Goal: Task Accomplishment & Management: Manage account settings

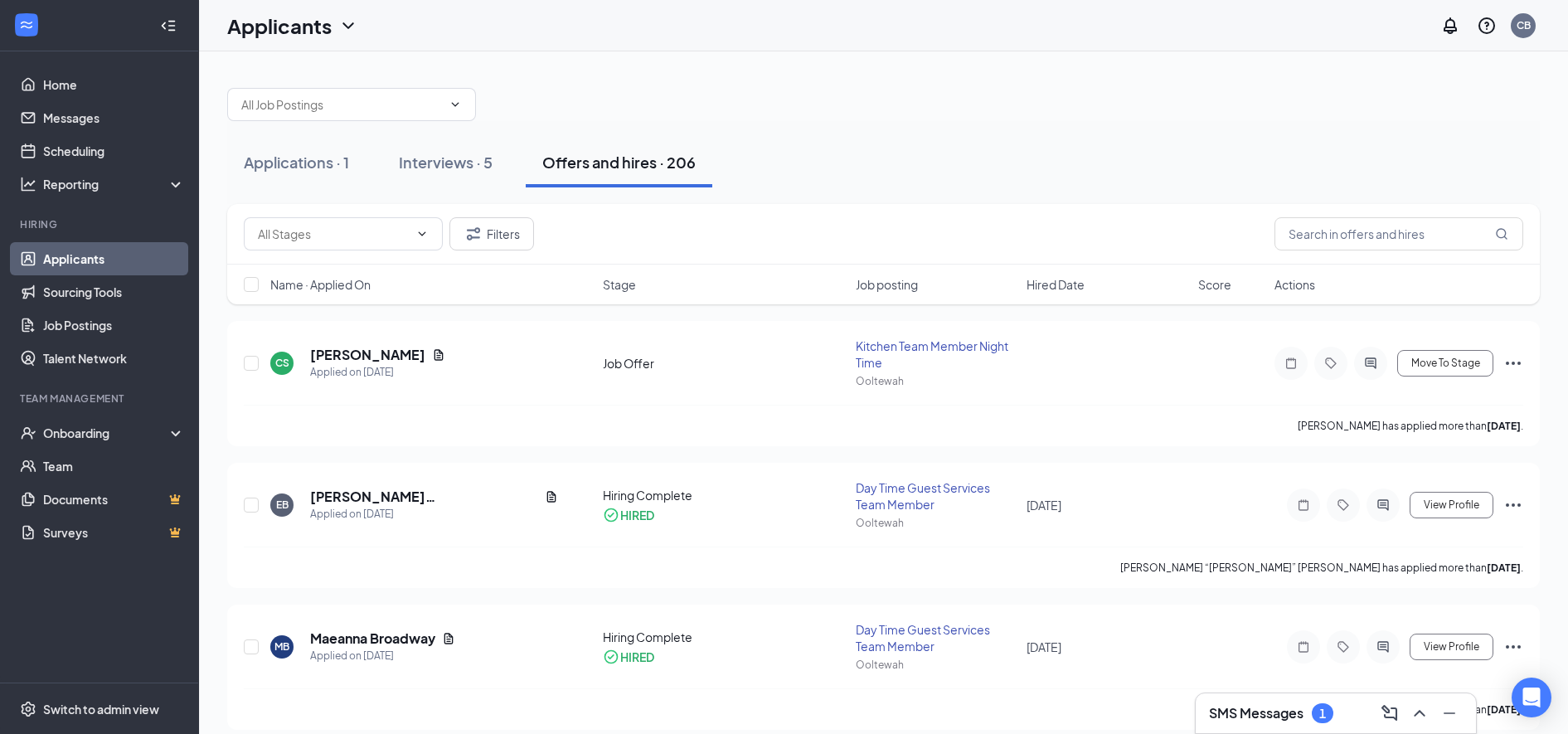
click at [1378, 712] on button at bounding box center [1389, 713] width 27 height 27
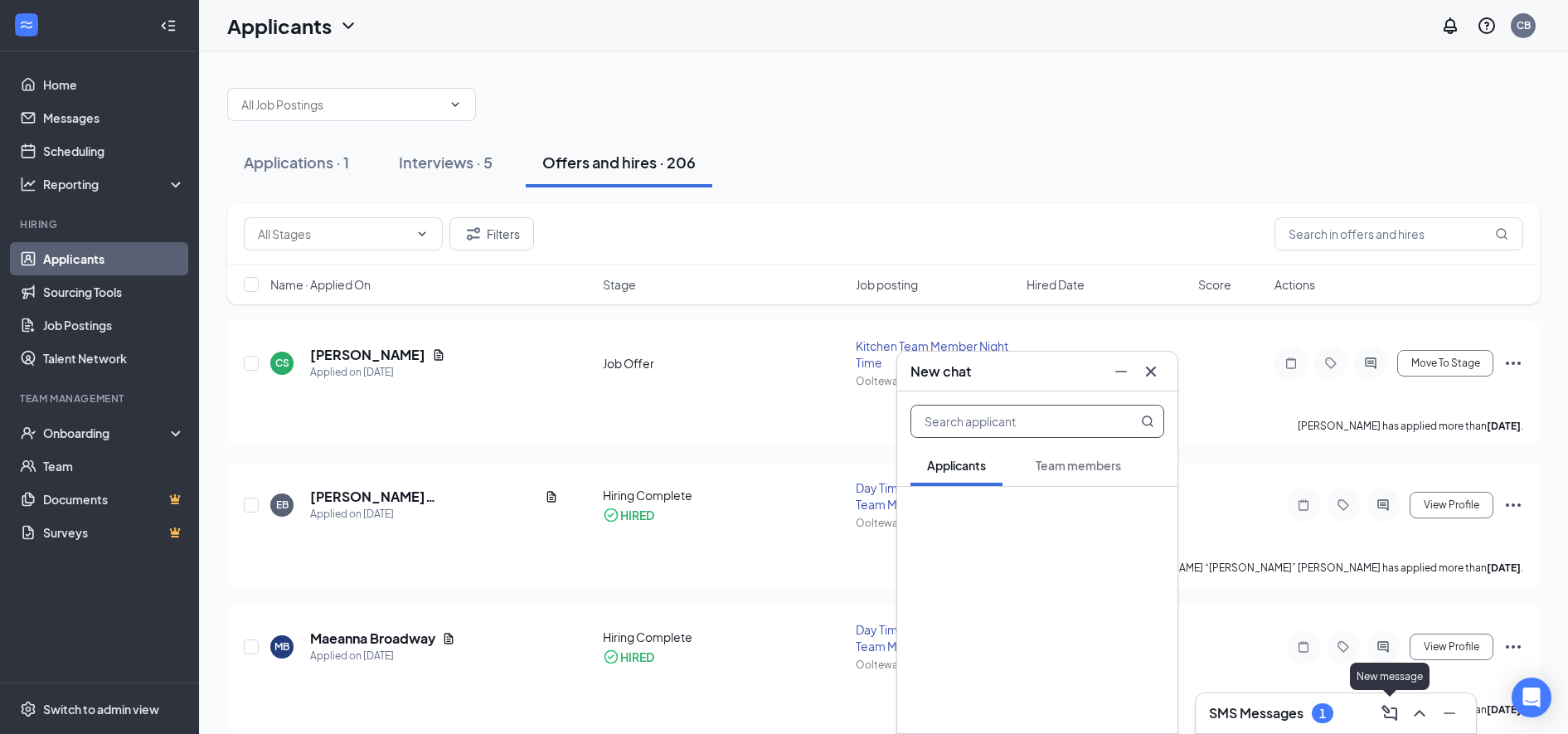
click at [1365, 719] on div "SMS Messages 1" at bounding box center [1336, 713] width 254 height 27
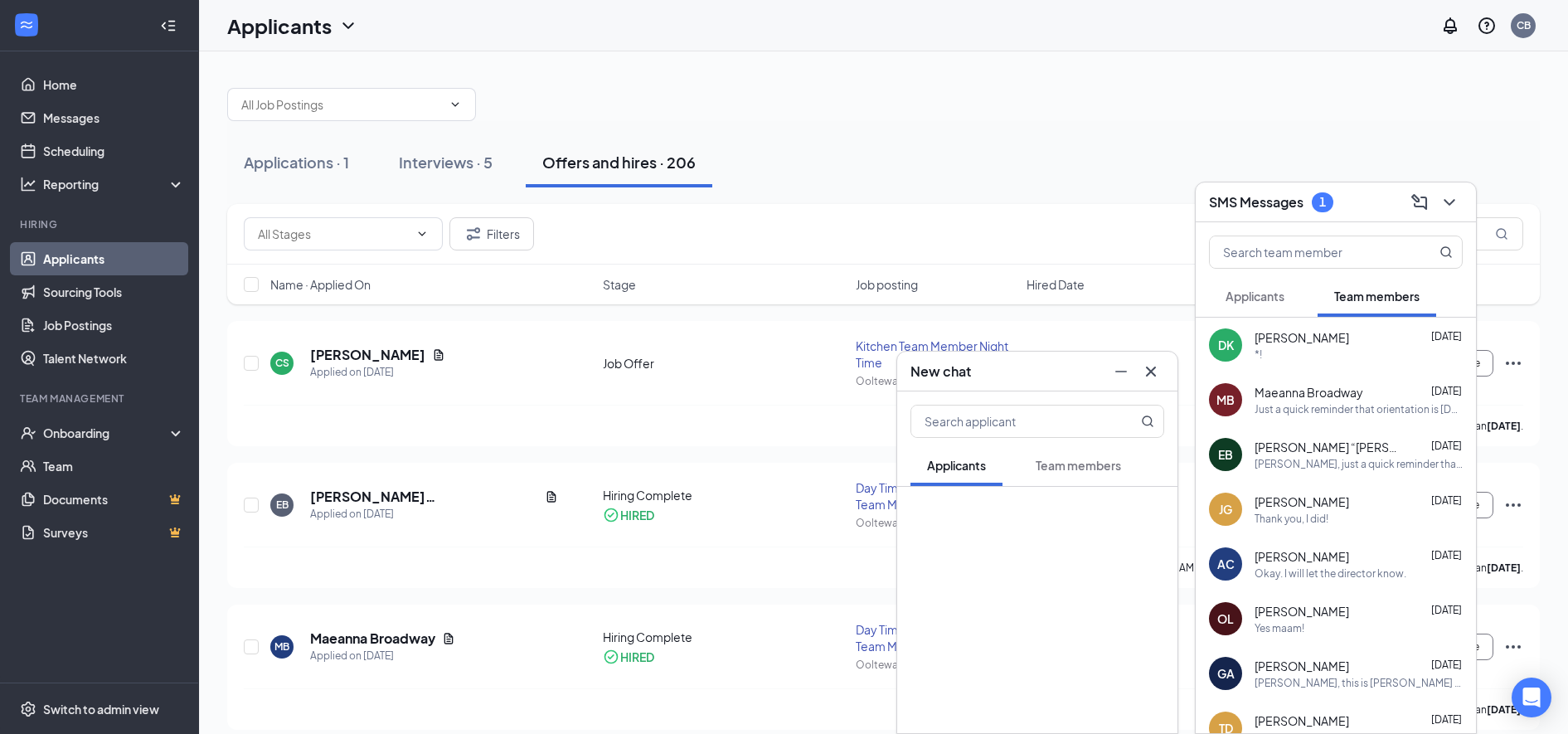
click at [1150, 373] on icon "Cross" at bounding box center [1151, 371] width 10 height 10
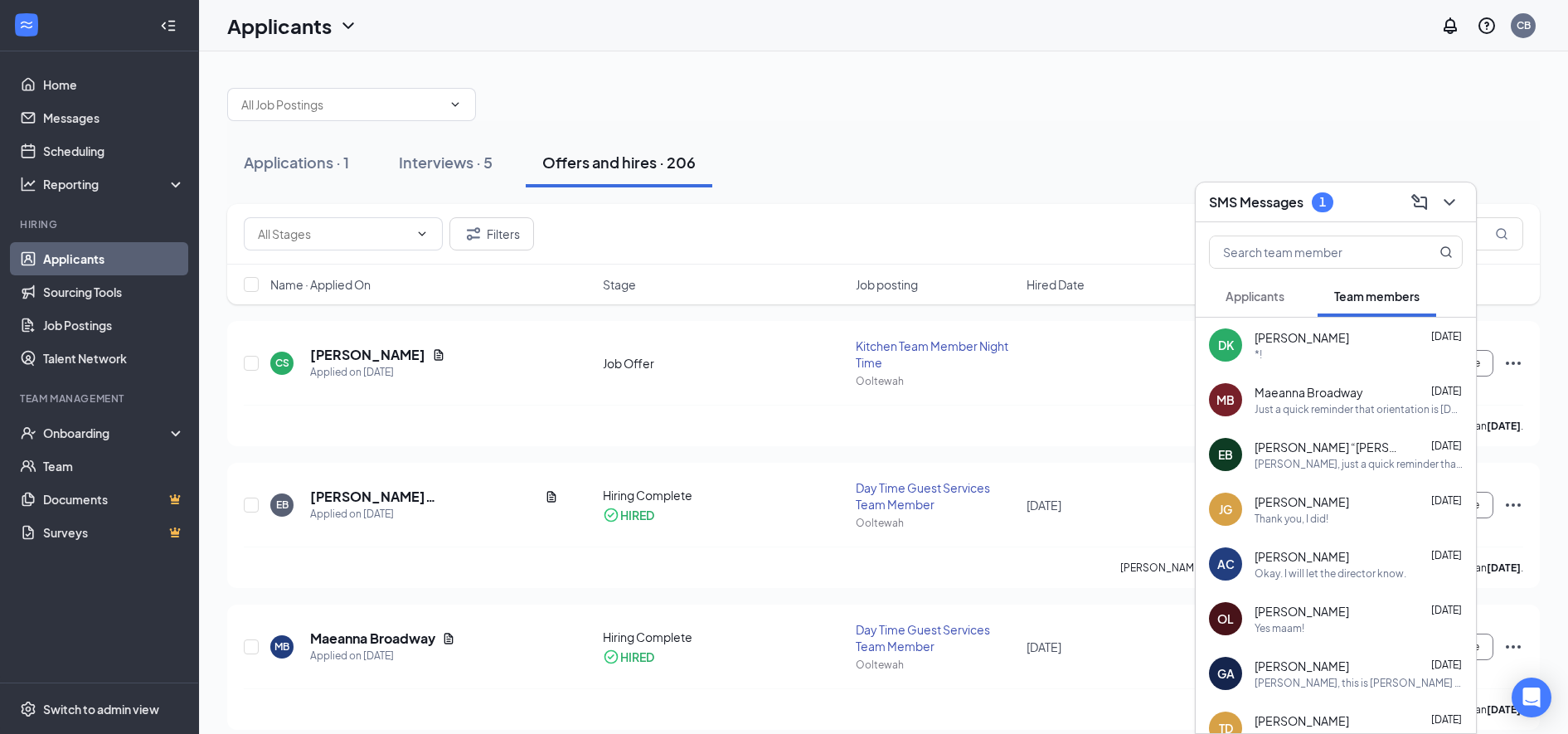
click at [1246, 298] on span "Applicants" at bounding box center [1255, 296] width 59 height 15
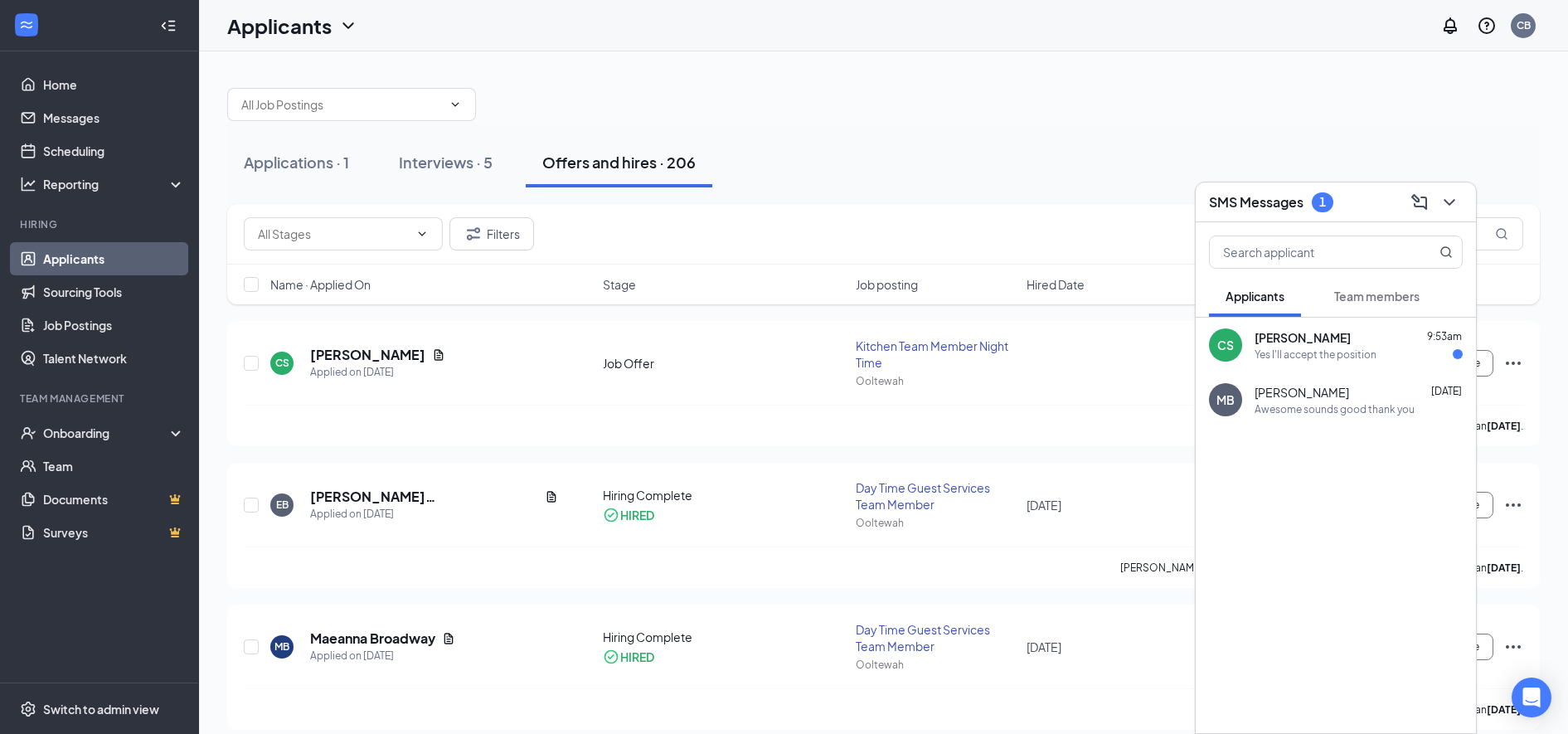
click at [1350, 341] on span "[PERSON_NAME]" at bounding box center [1303, 337] width 97 height 16
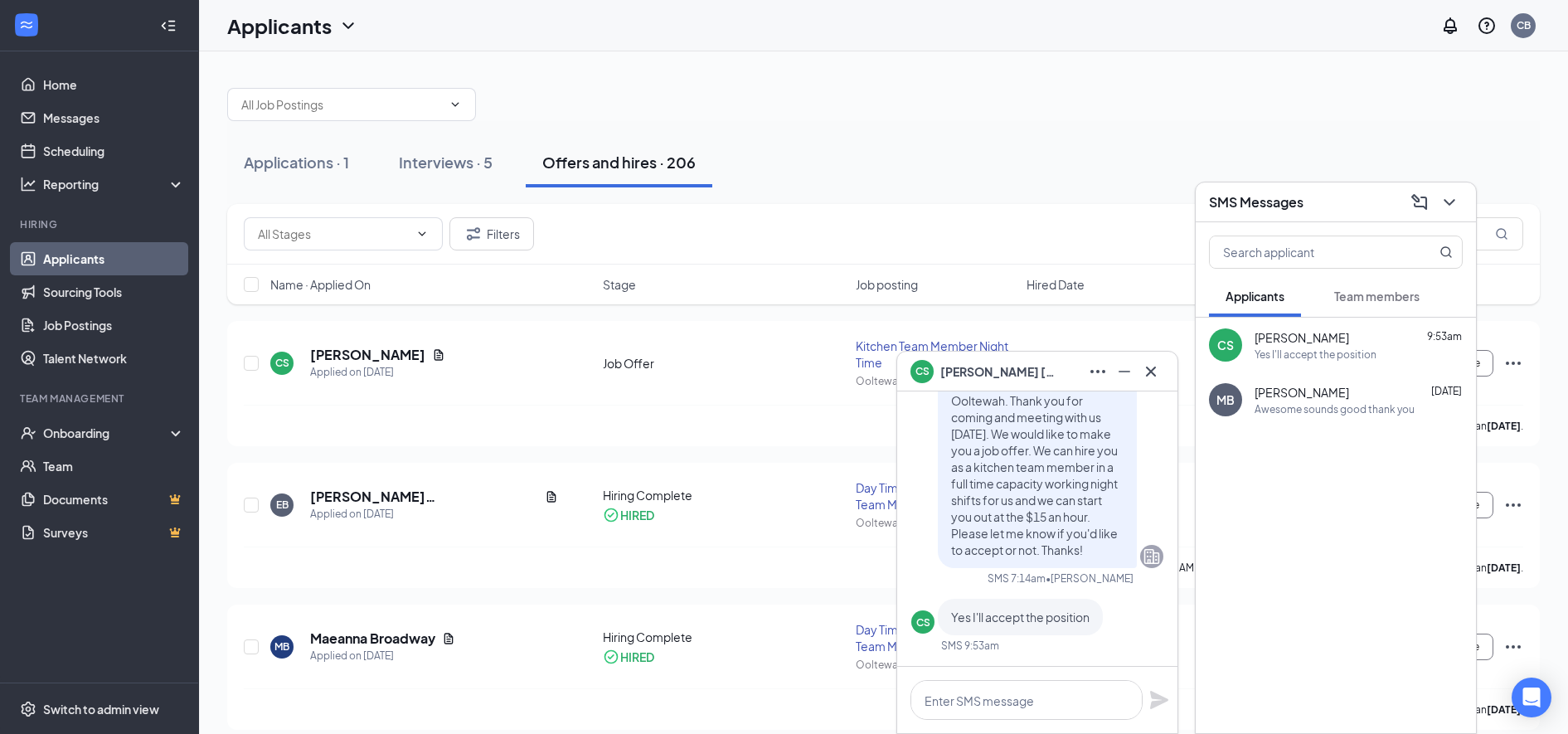
click at [1451, 202] on icon "ChevronDown" at bounding box center [1449, 202] width 20 height 20
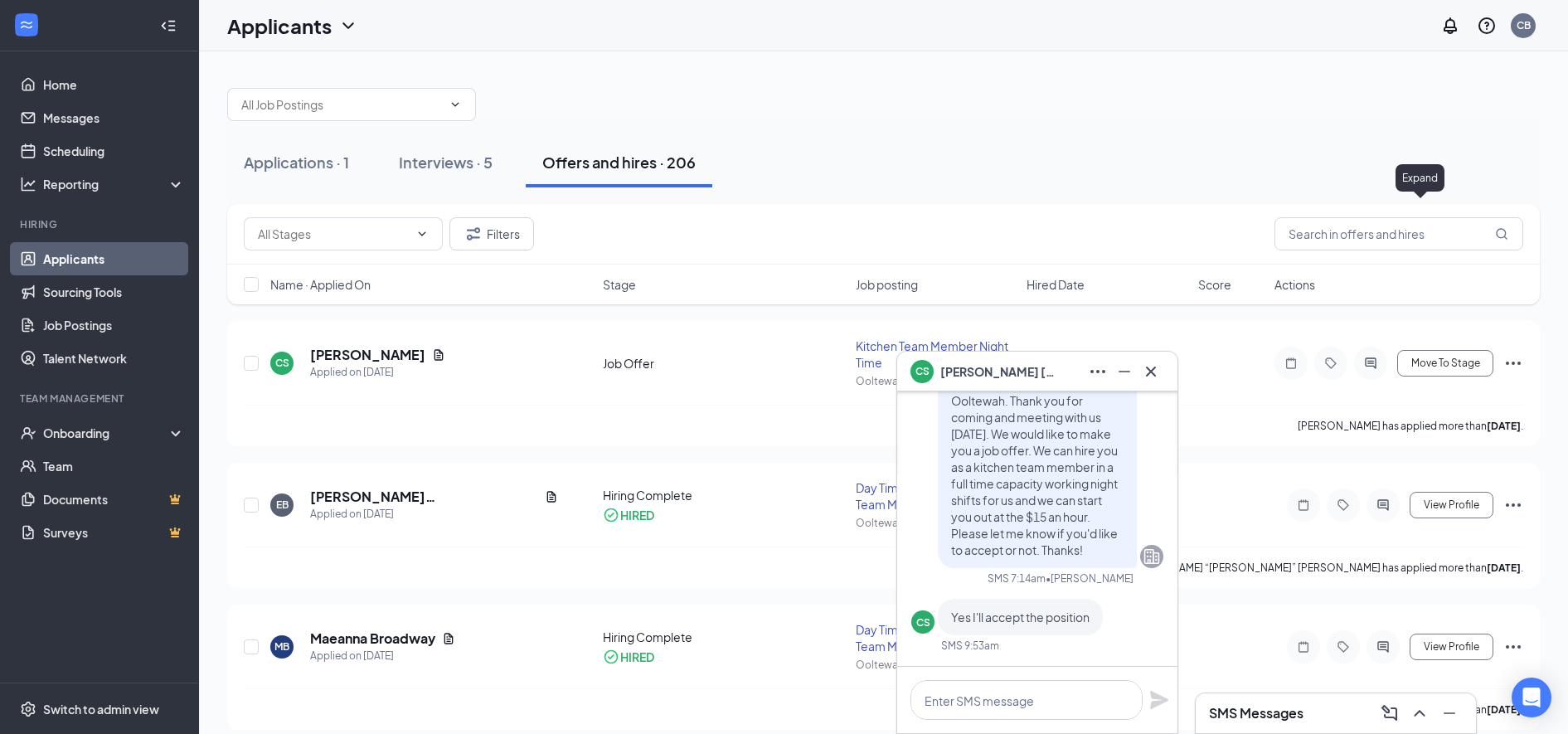
click at [1151, 371] on icon "Cross" at bounding box center [1151, 371] width 10 height 10
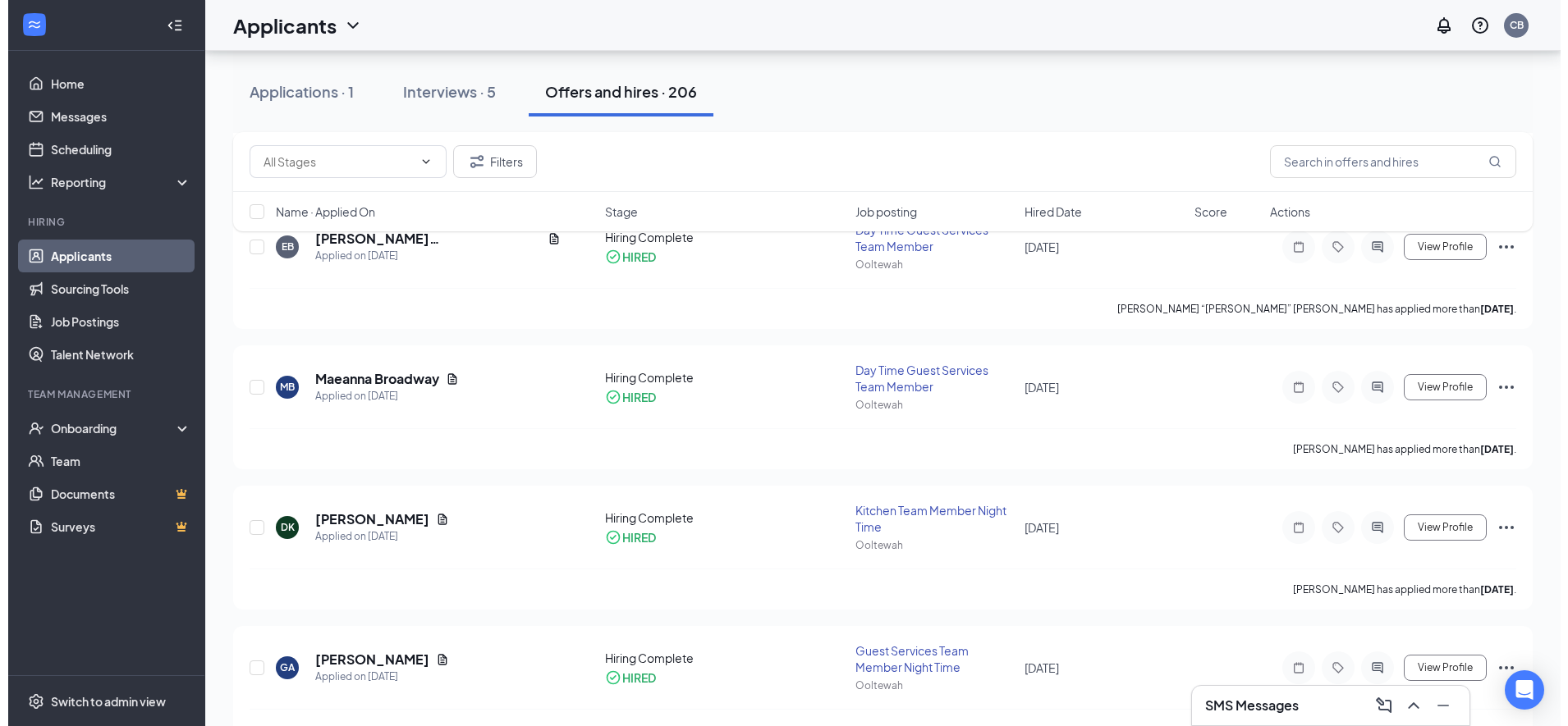
scroll to position [261, 0]
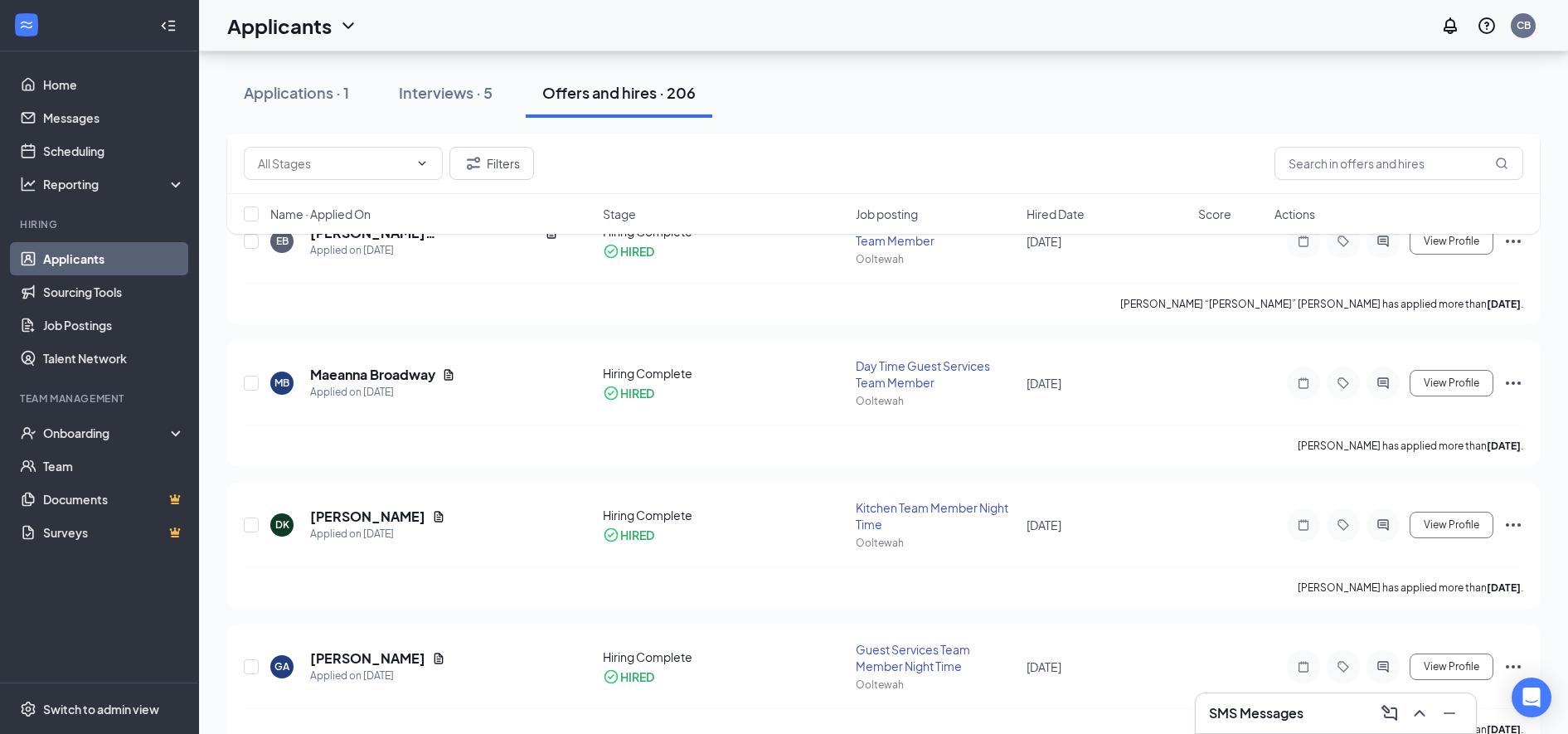
click at [1379, 527] on icon "ActiveChat" at bounding box center [1383, 524] width 11 height 11
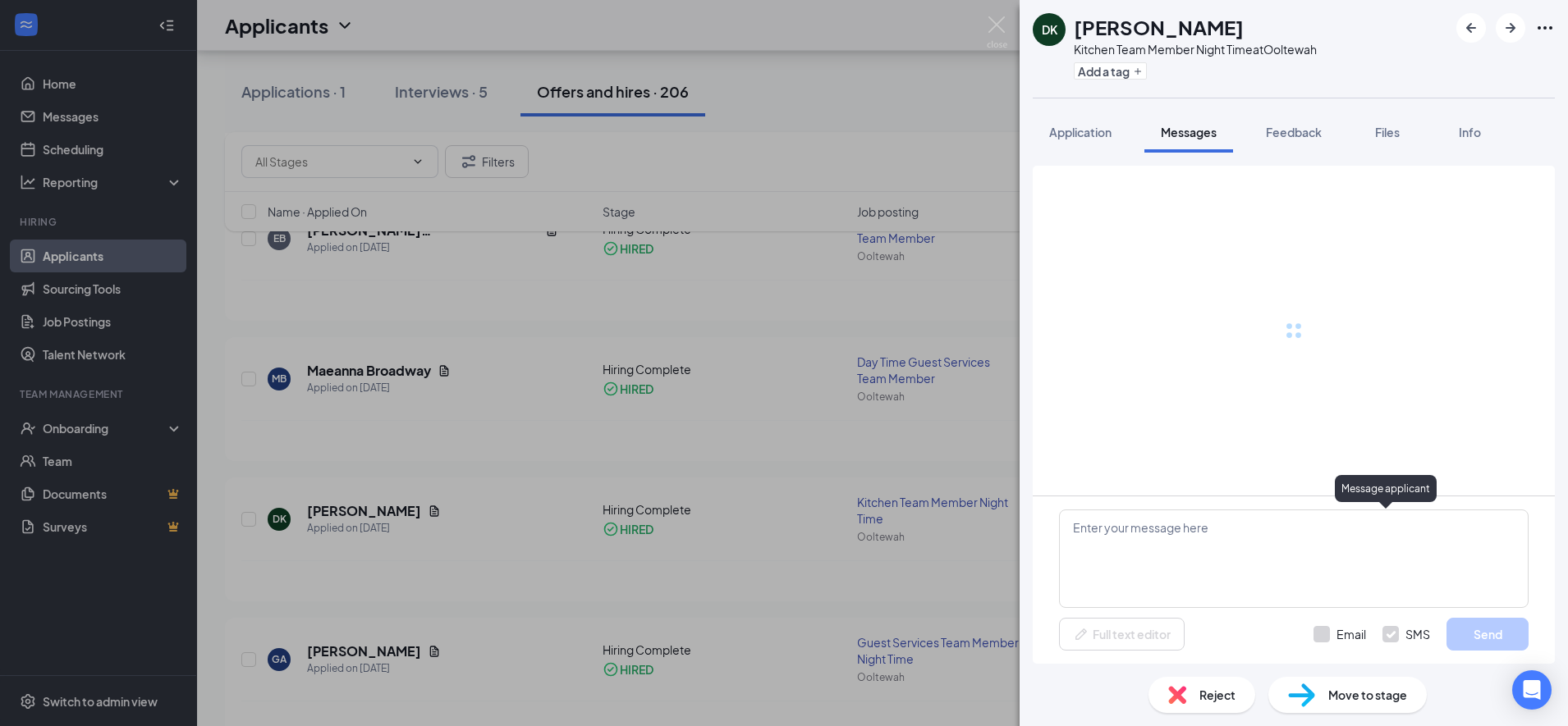
click at [942, 376] on div "DK Dennis Kushniruk Kitchen Team Member Night Time at Ooltewah Add a tag Applic…" at bounding box center [784, 363] width 1568 height 726
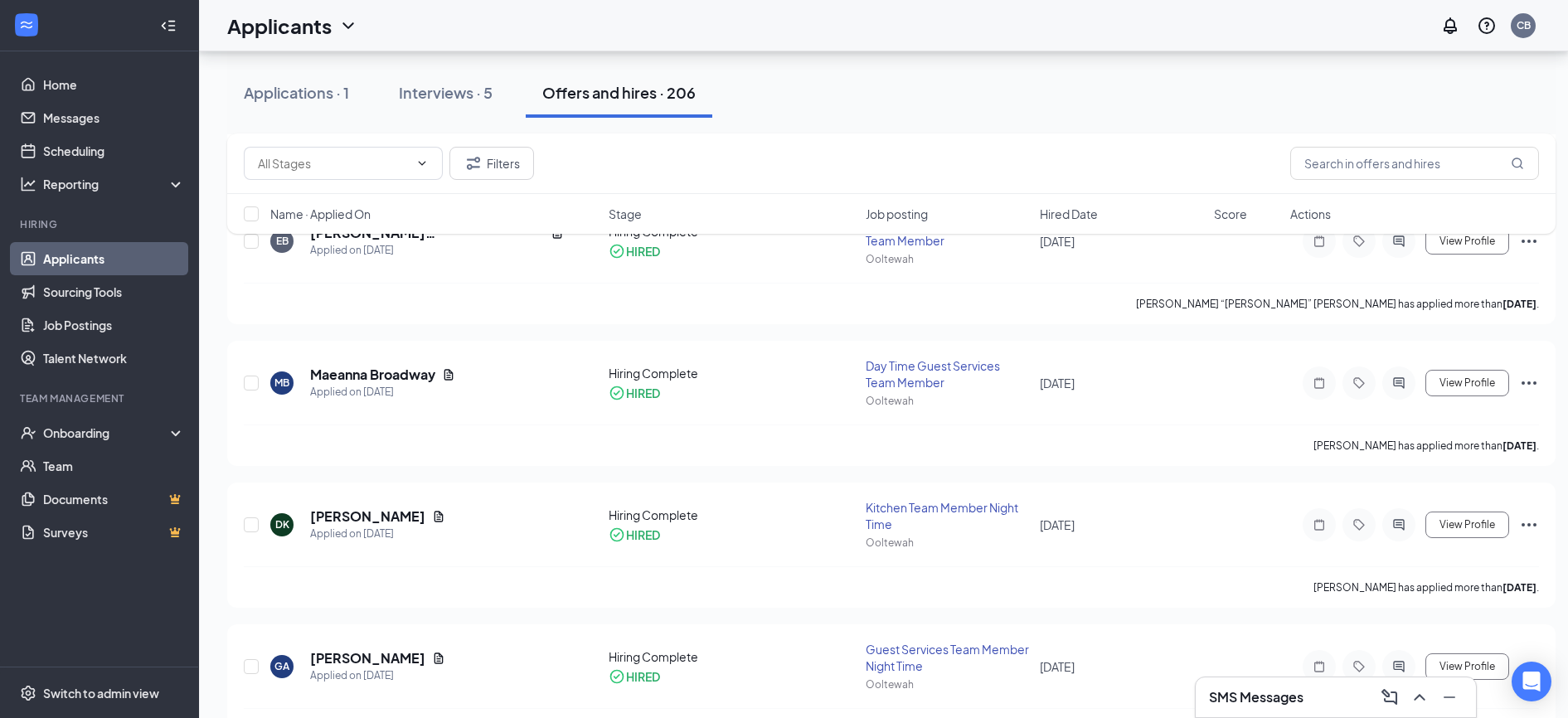
click at [1406, 525] on icon "ActiveChat" at bounding box center [1399, 524] width 20 height 13
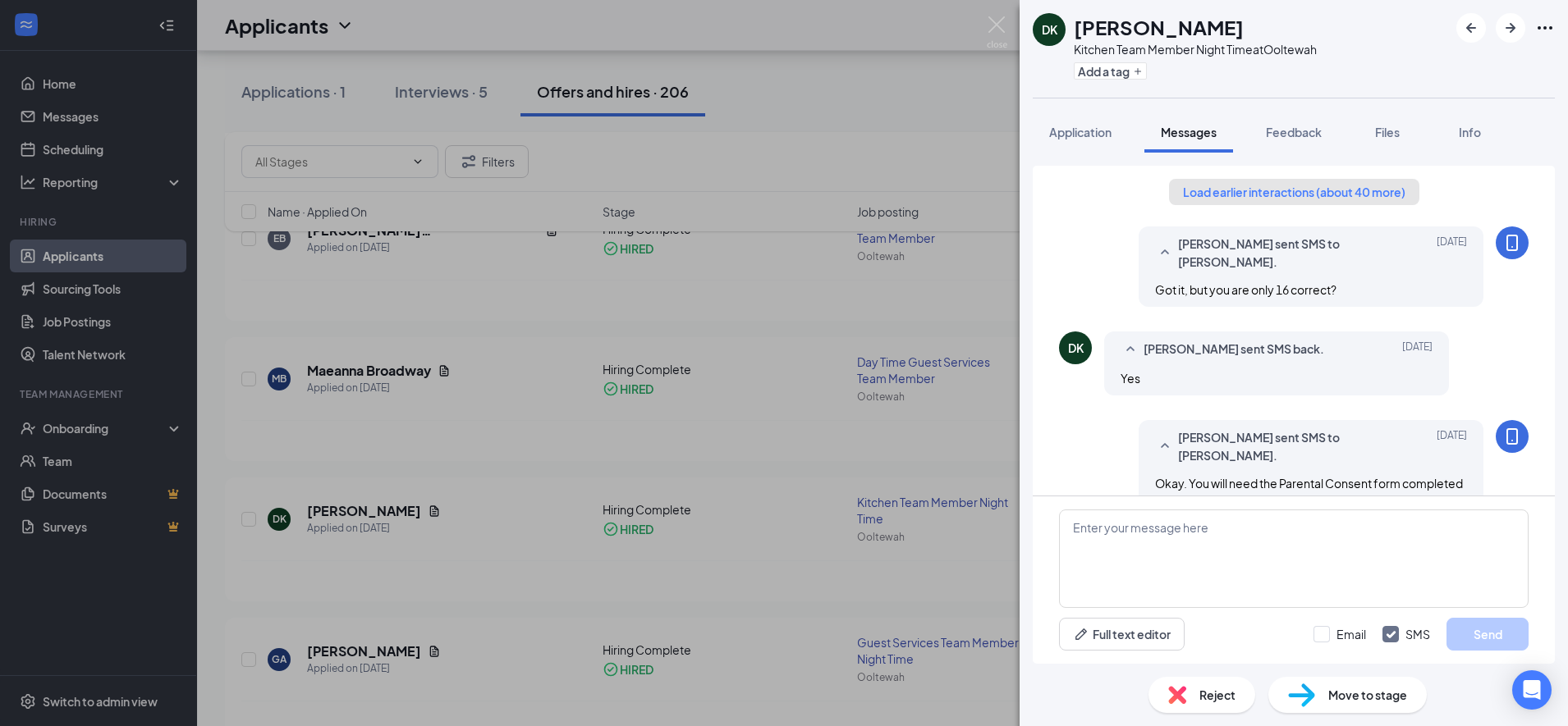
click at [1224, 193] on button "Load earlier interactions (about 40 more)" at bounding box center [1293, 192] width 250 height 26
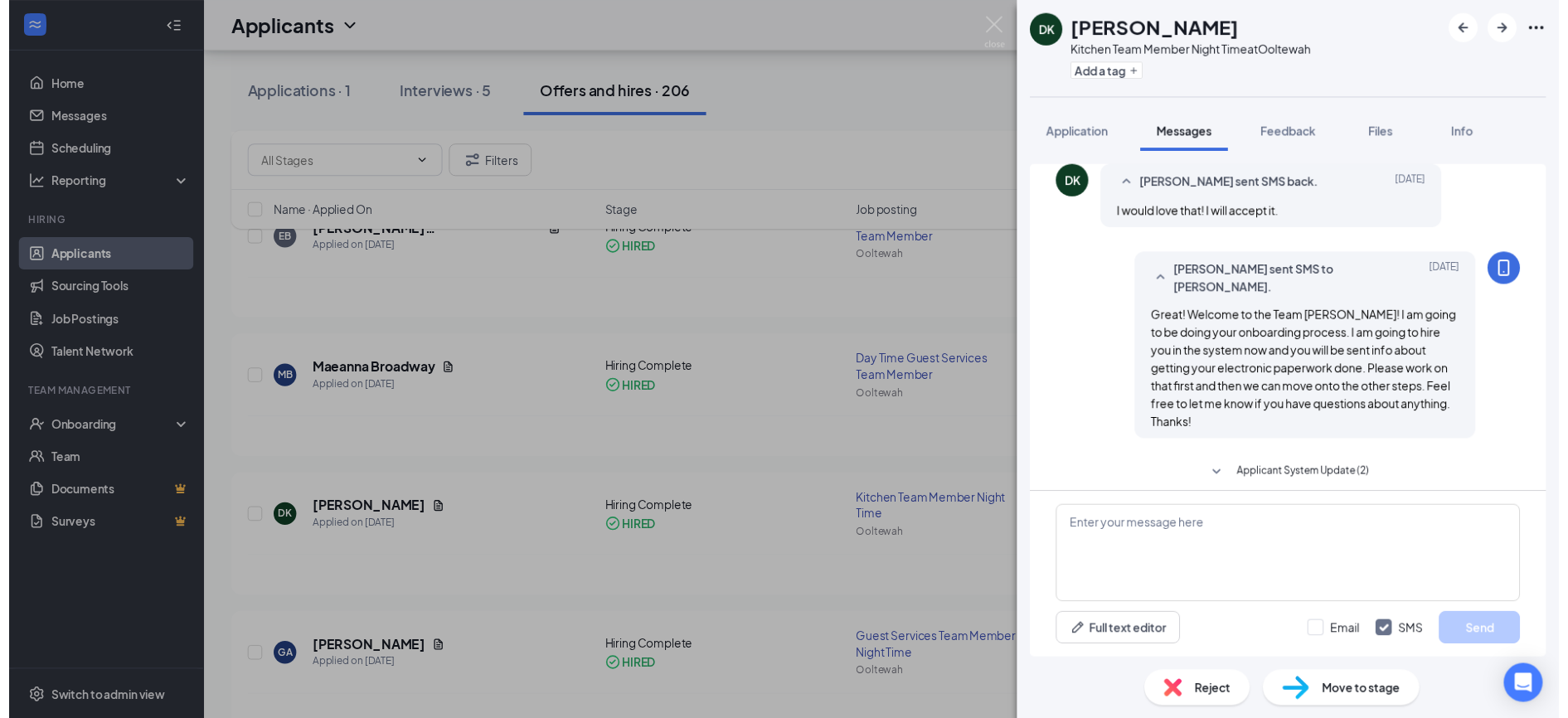
scroll to position [1171, 0]
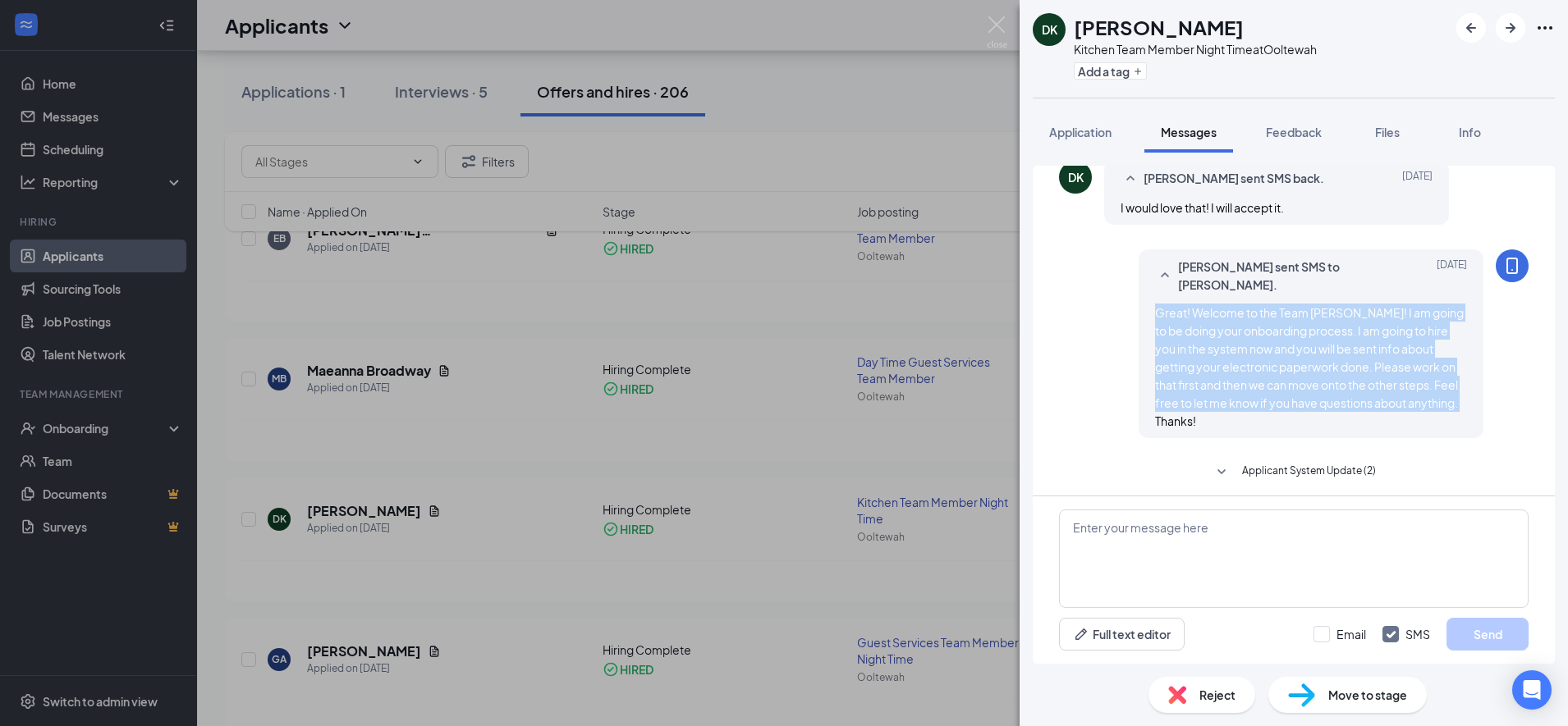
copy span "Great! Welcome to the Team Dennis! I am going to be doing your onboarding proce…"
click at [746, 395] on div "DK Dennis Kushniruk Kitchen Team Member Night Time at Ooltewah Add a tag Applic…" at bounding box center [784, 363] width 1568 height 726
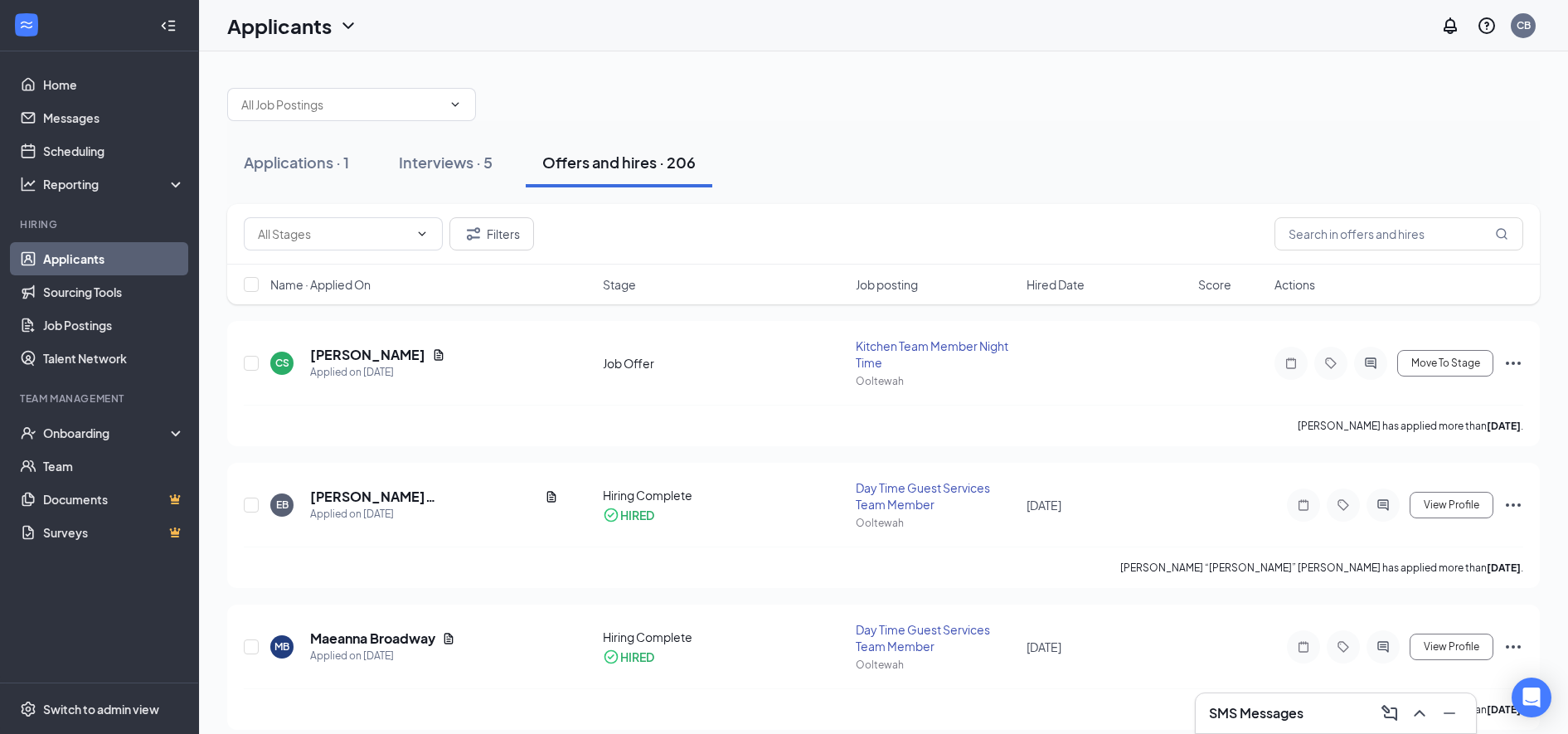
click at [1364, 369] on icon "ActiveChat" at bounding box center [1370, 362] width 20 height 13
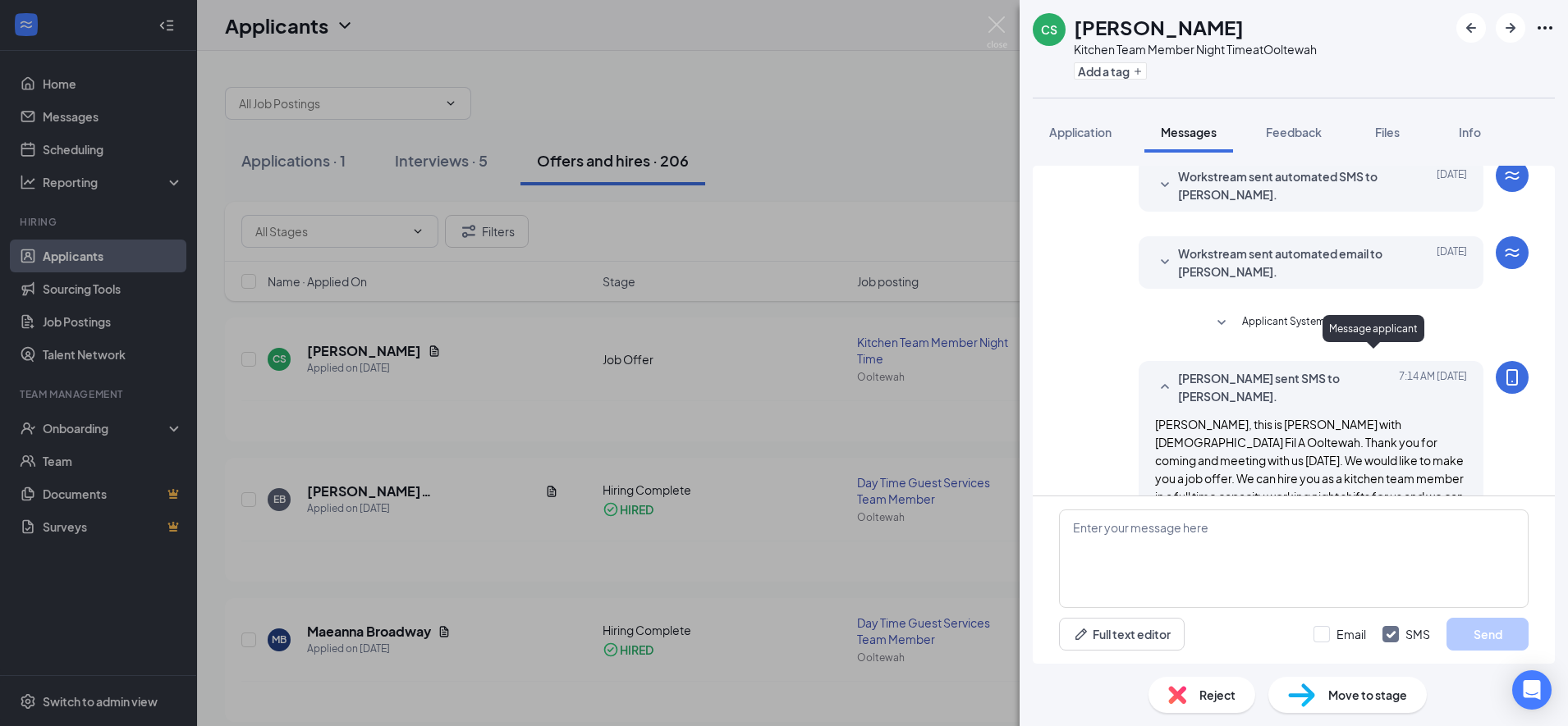
scroll to position [517, 0]
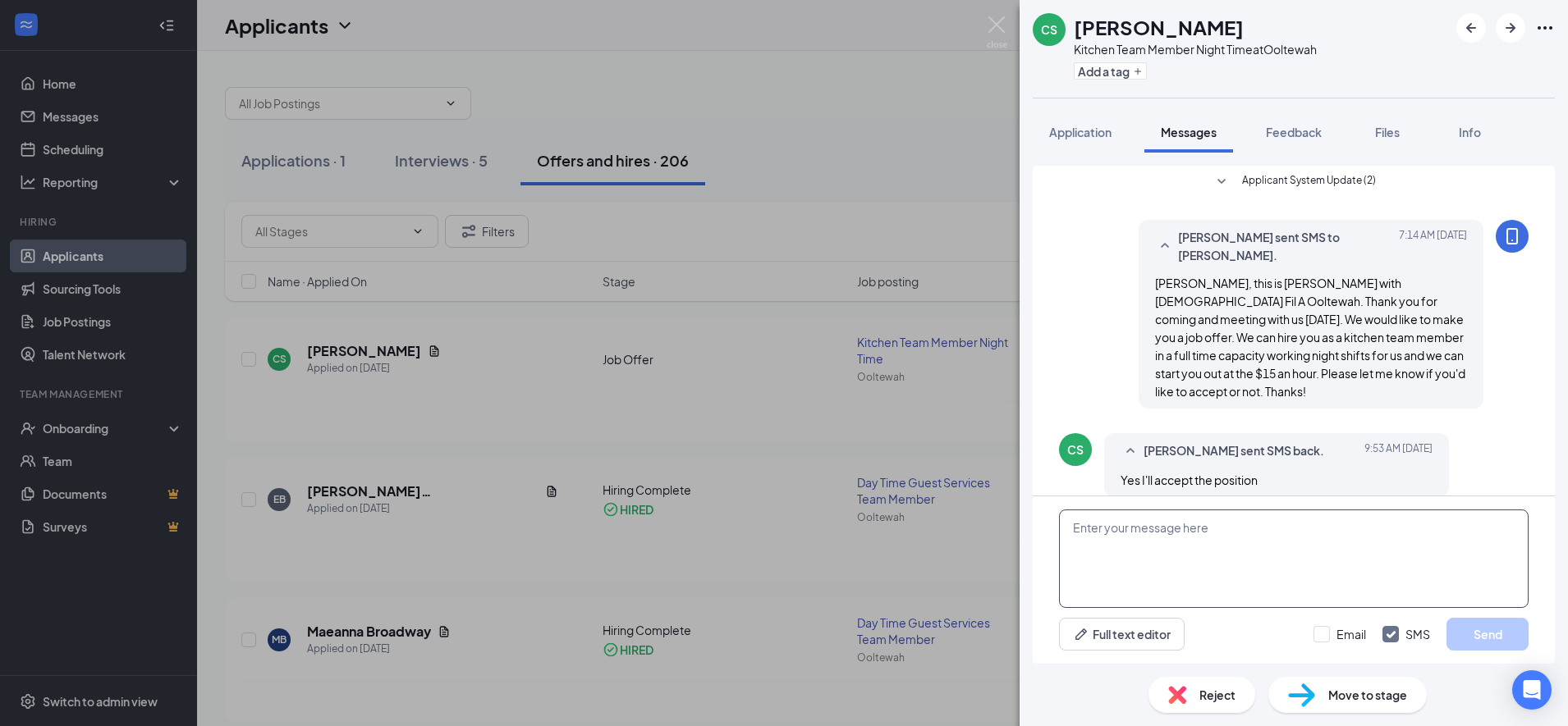
paste textarea "Great! Welcome to the Team Dennis! I am going to be doing your onboarding proce…"
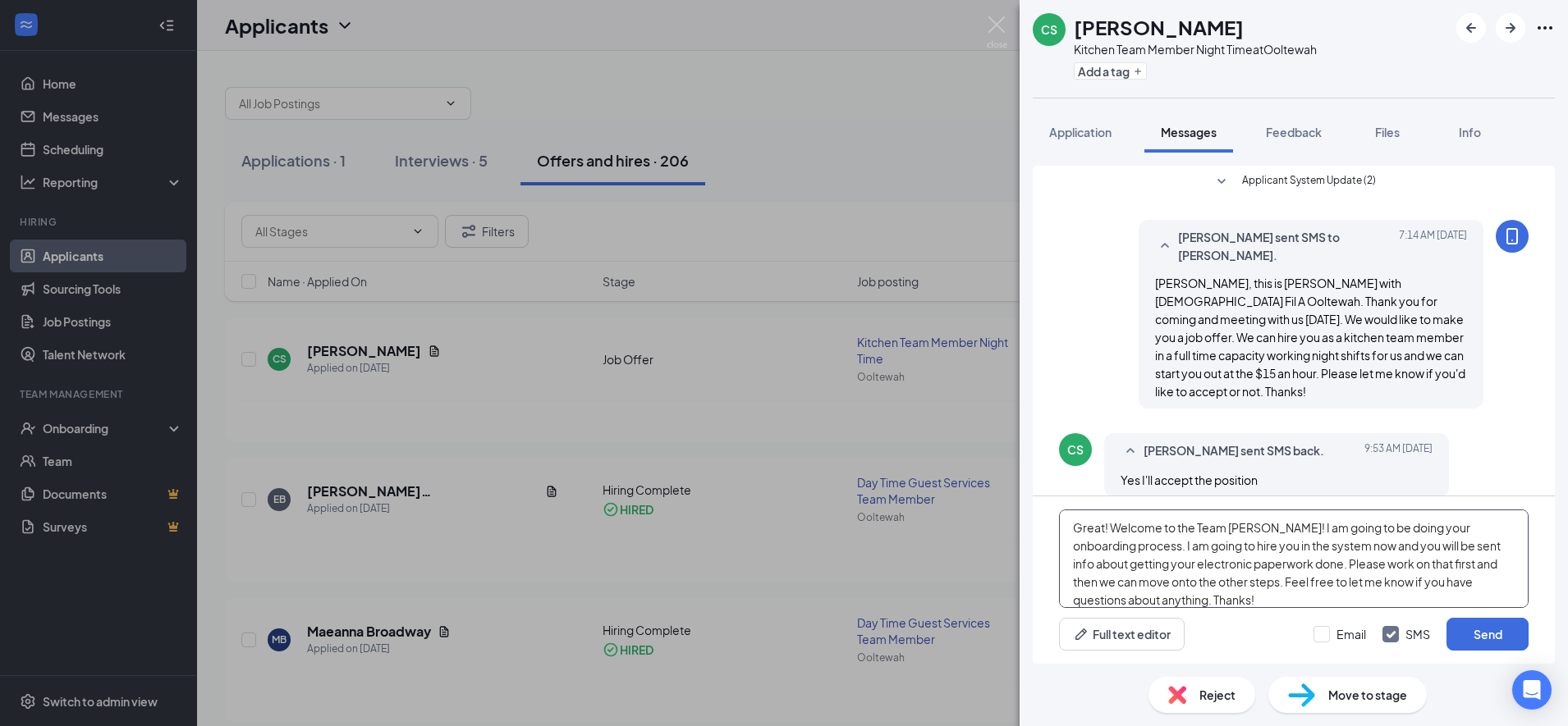
click at [1271, 533] on textarea "Great! Welcome to the Team Dennis! I am going to be doing your onboarding proce…" at bounding box center [1293, 558] width 469 height 98
type textarea "Great! Welcome to the Team Clarence I am going to be doing your onboarding proc…"
click at [1457, 642] on button "Send" at bounding box center [1487, 634] width 82 height 32
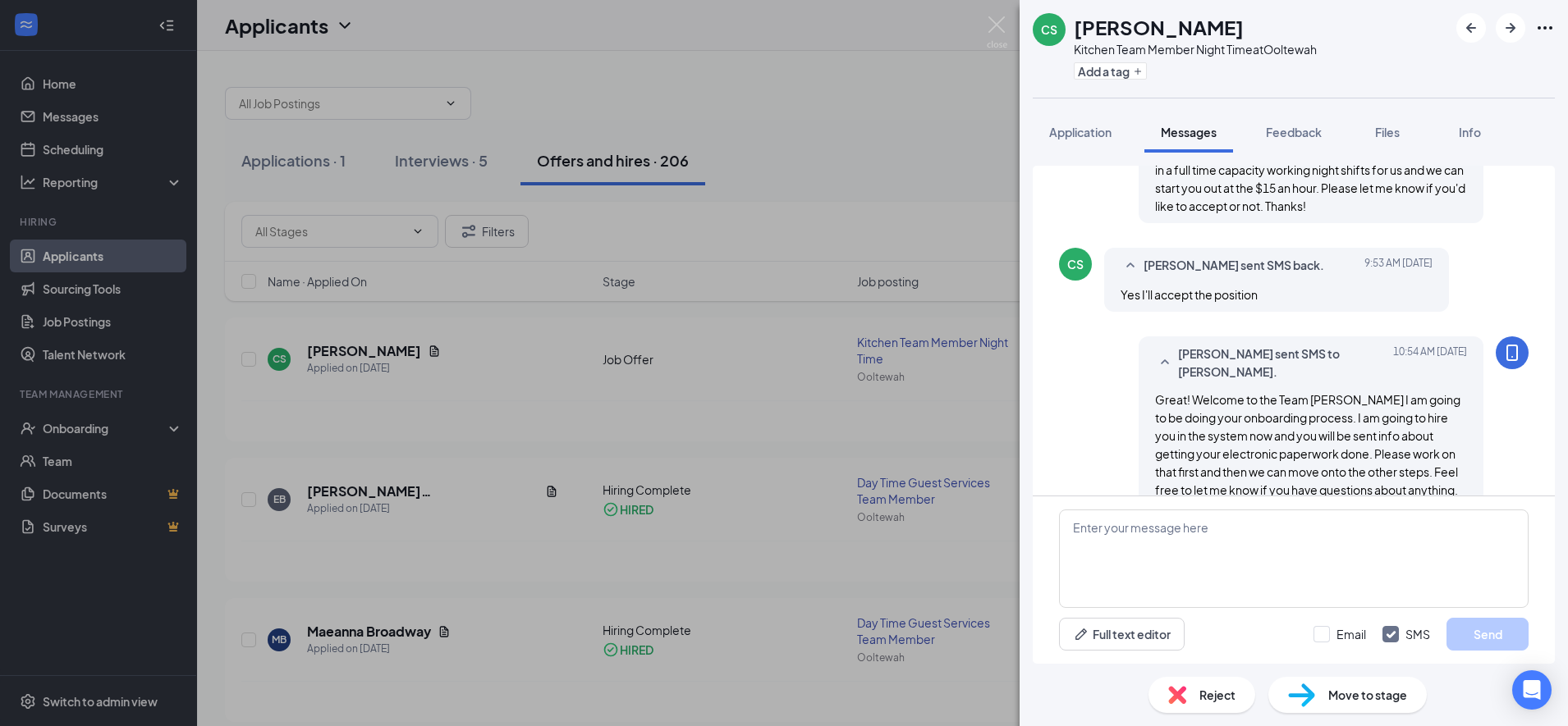
scroll to position [712, 0]
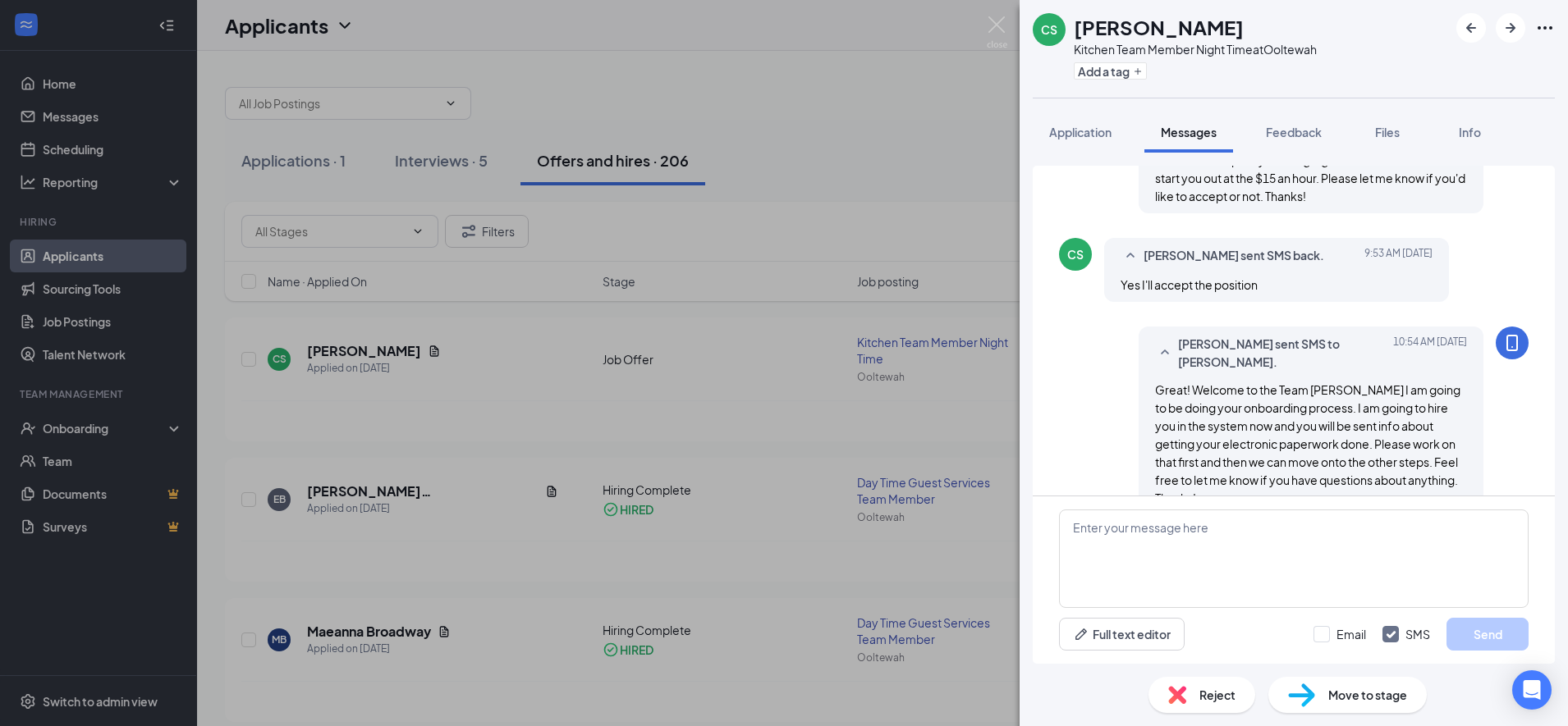
click at [778, 391] on div "CS Clarence Stafford Kitchen Team Member Night Time at Ooltewah Add a tag Appli…" at bounding box center [784, 363] width 1568 height 726
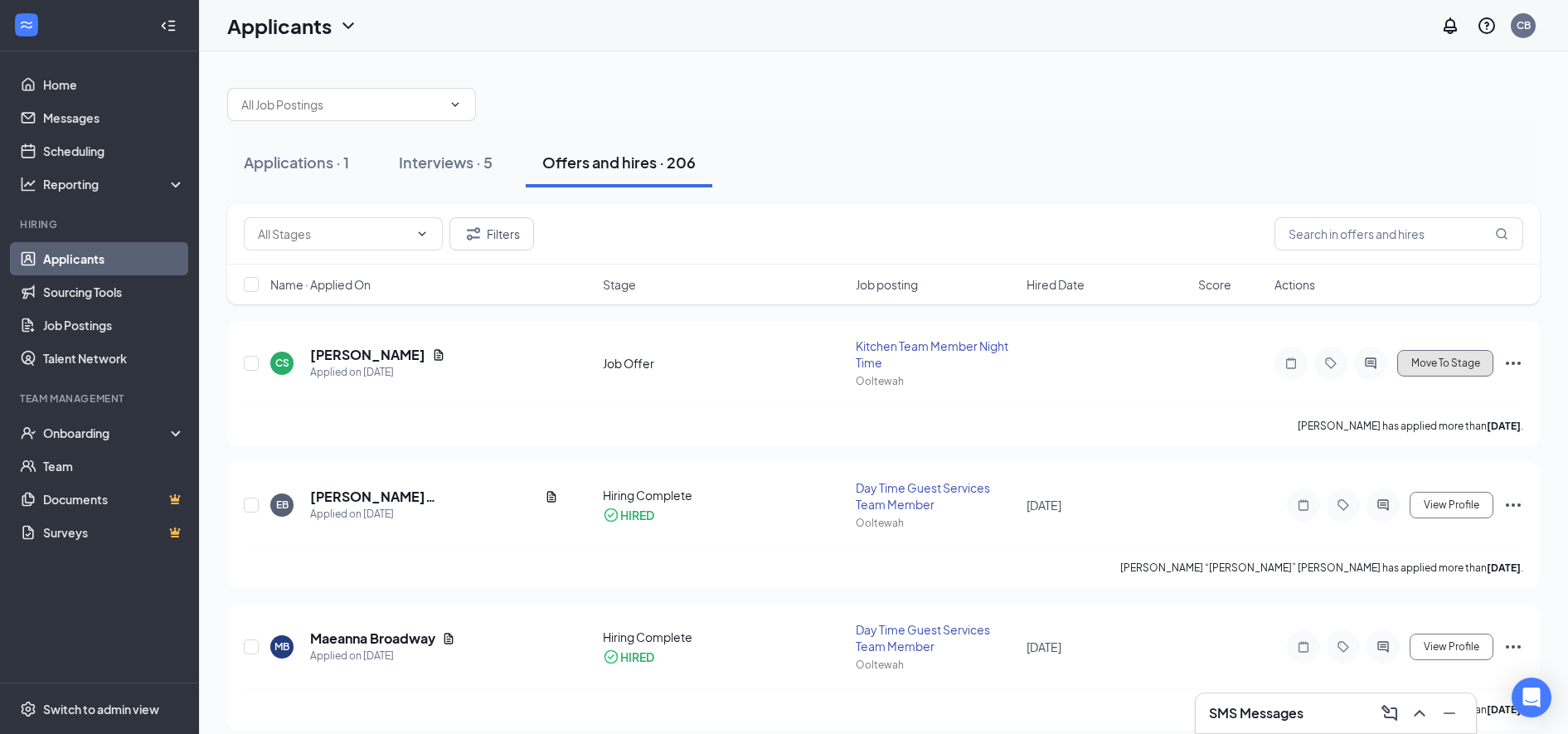
click at [1430, 364] on span "Move To Stage" at bounding box center [1446, 362] width 69 height 11
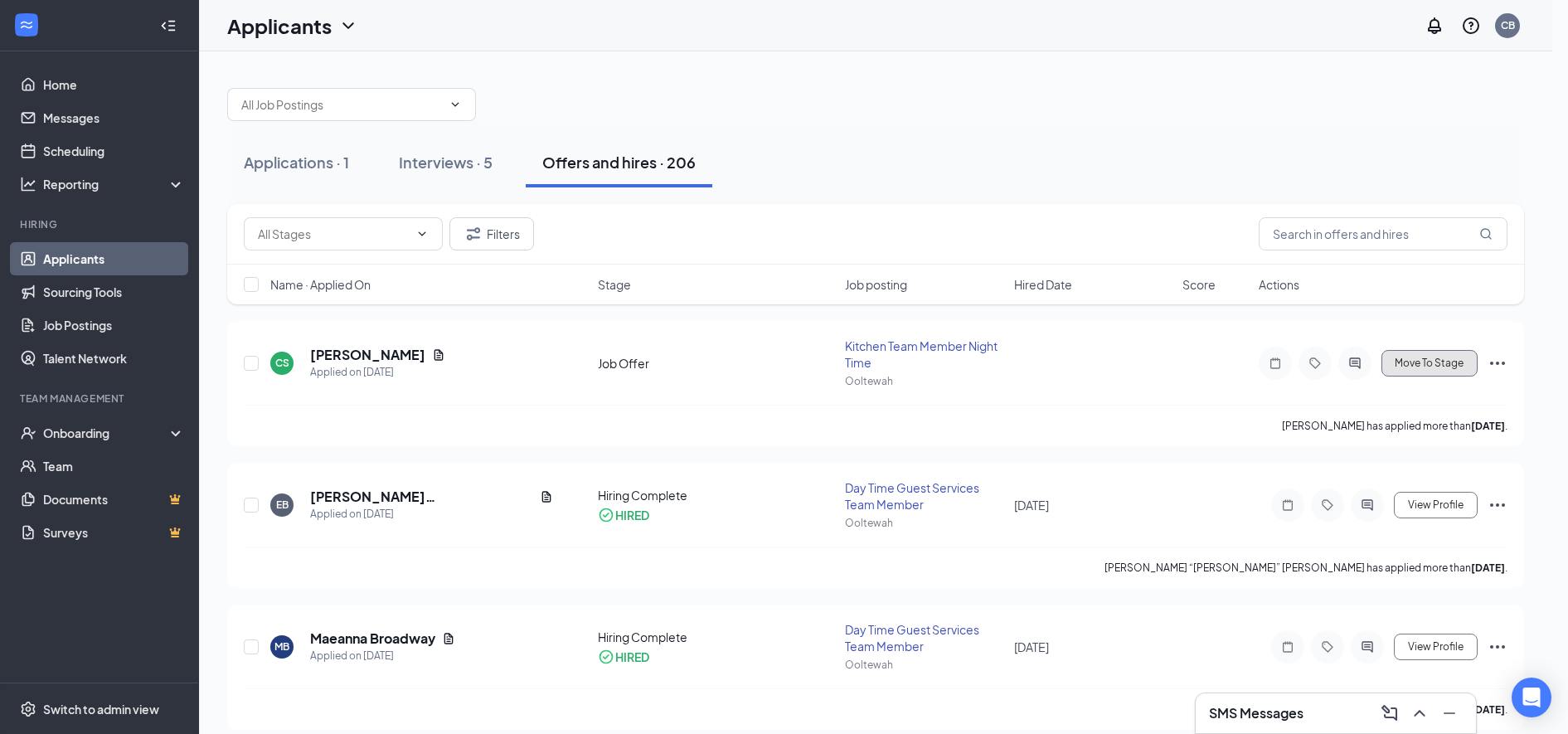
type input "Hiring Complete (final stage)"
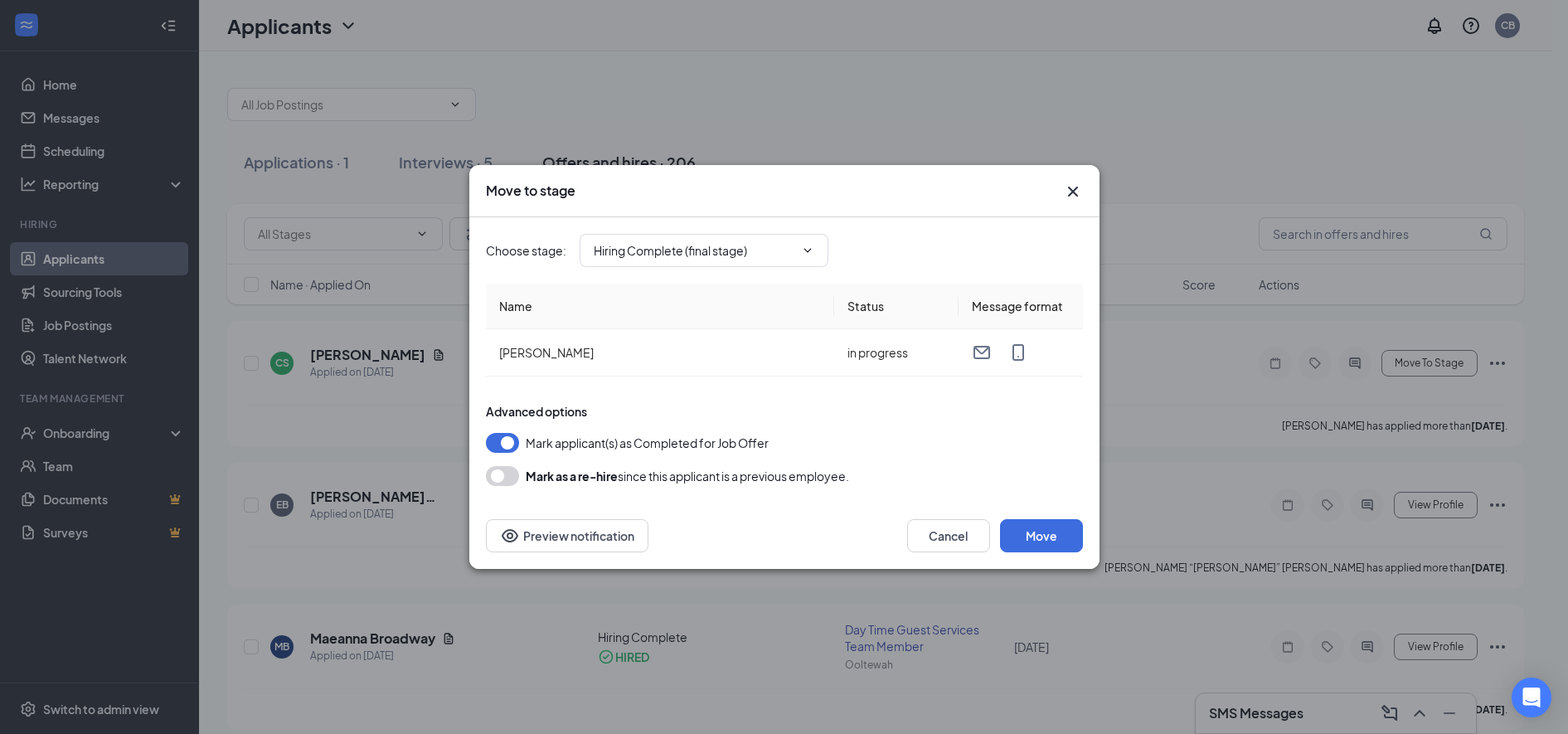
click at [1031, 534] on button "Move" at bounding box center [1042, 536] width 83 height 33
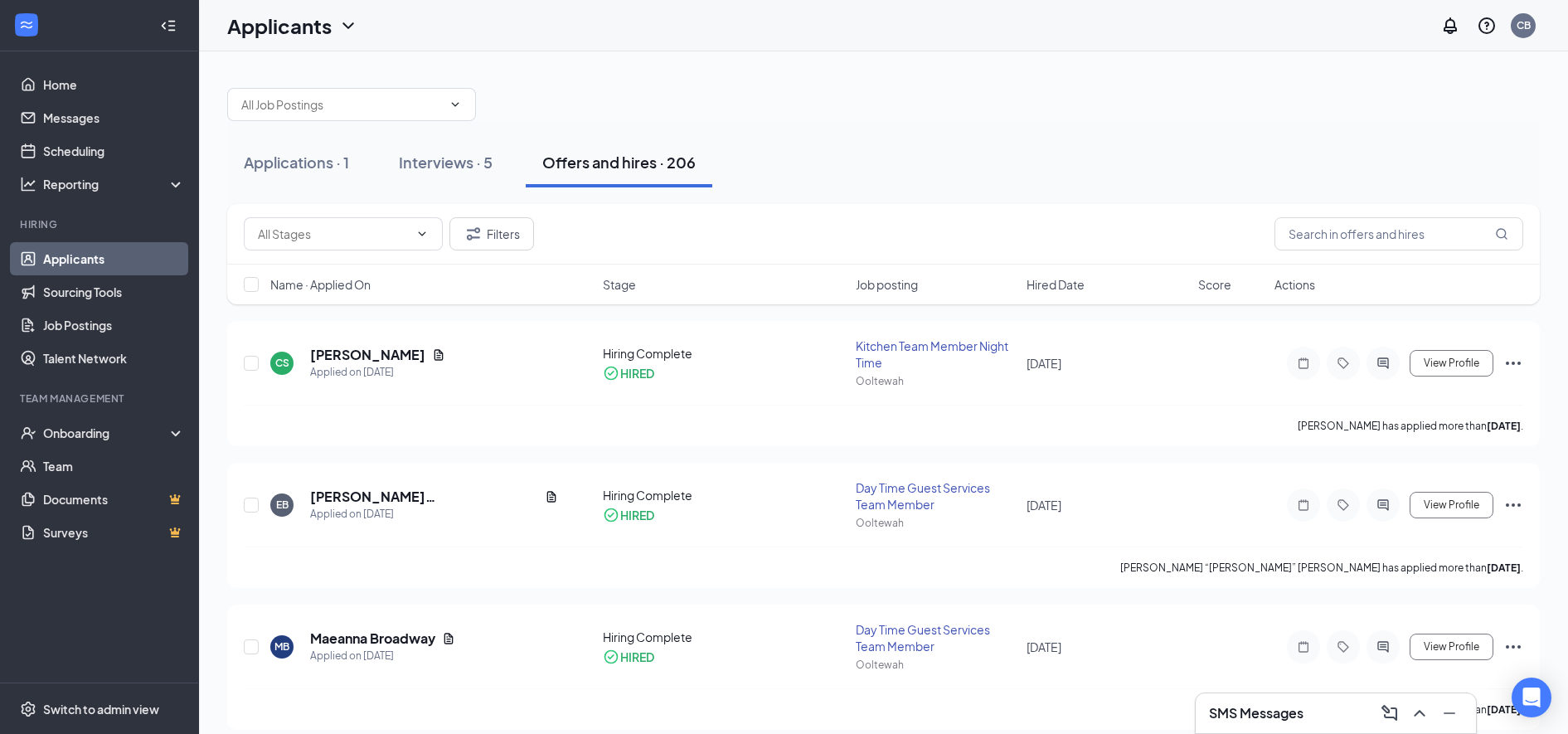
click at [312, 154] on div "Applications · 1" at bounding box center [297, 162] width 105 height 21
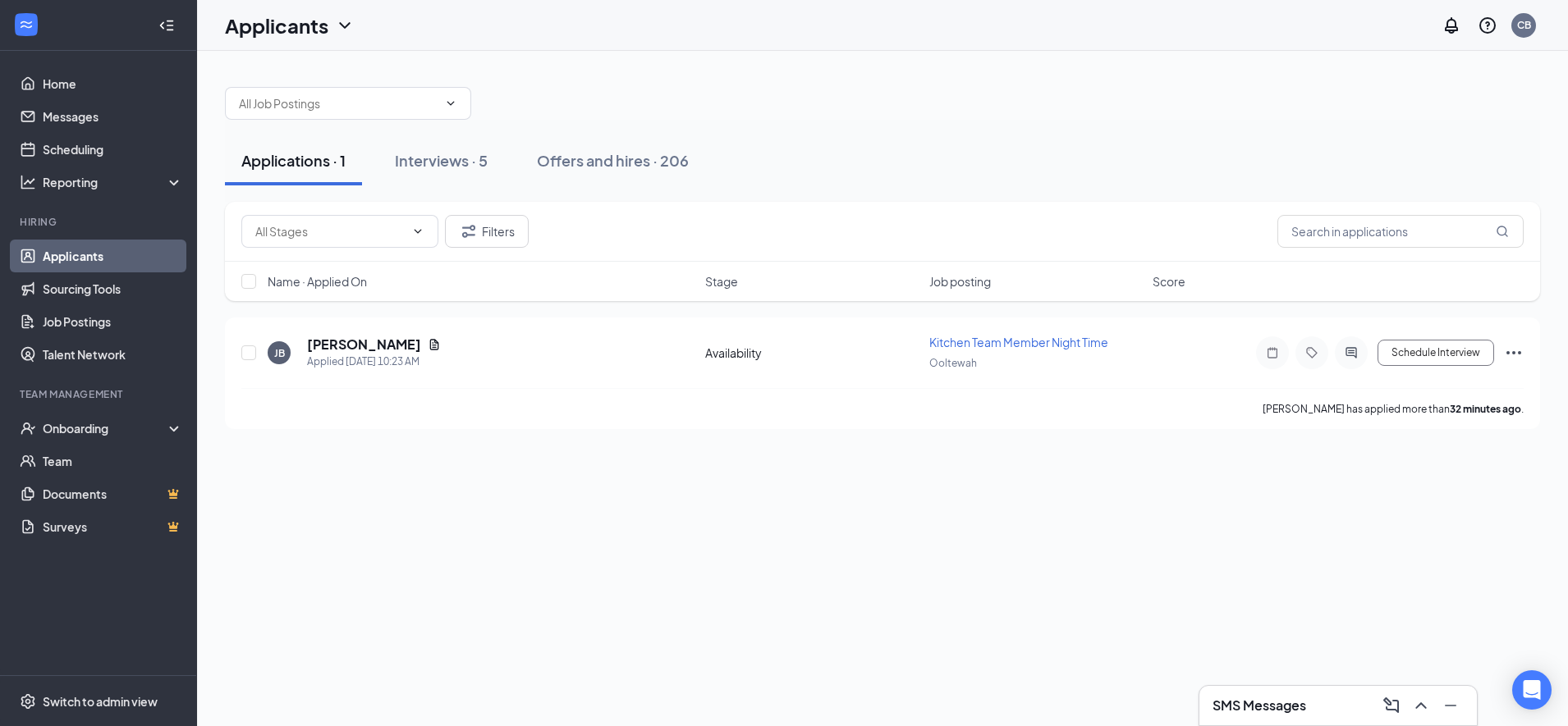
click at [342, 340] on h5 "[PERSON_NAME]" at bounding box center [364, 344] width 114 height 18
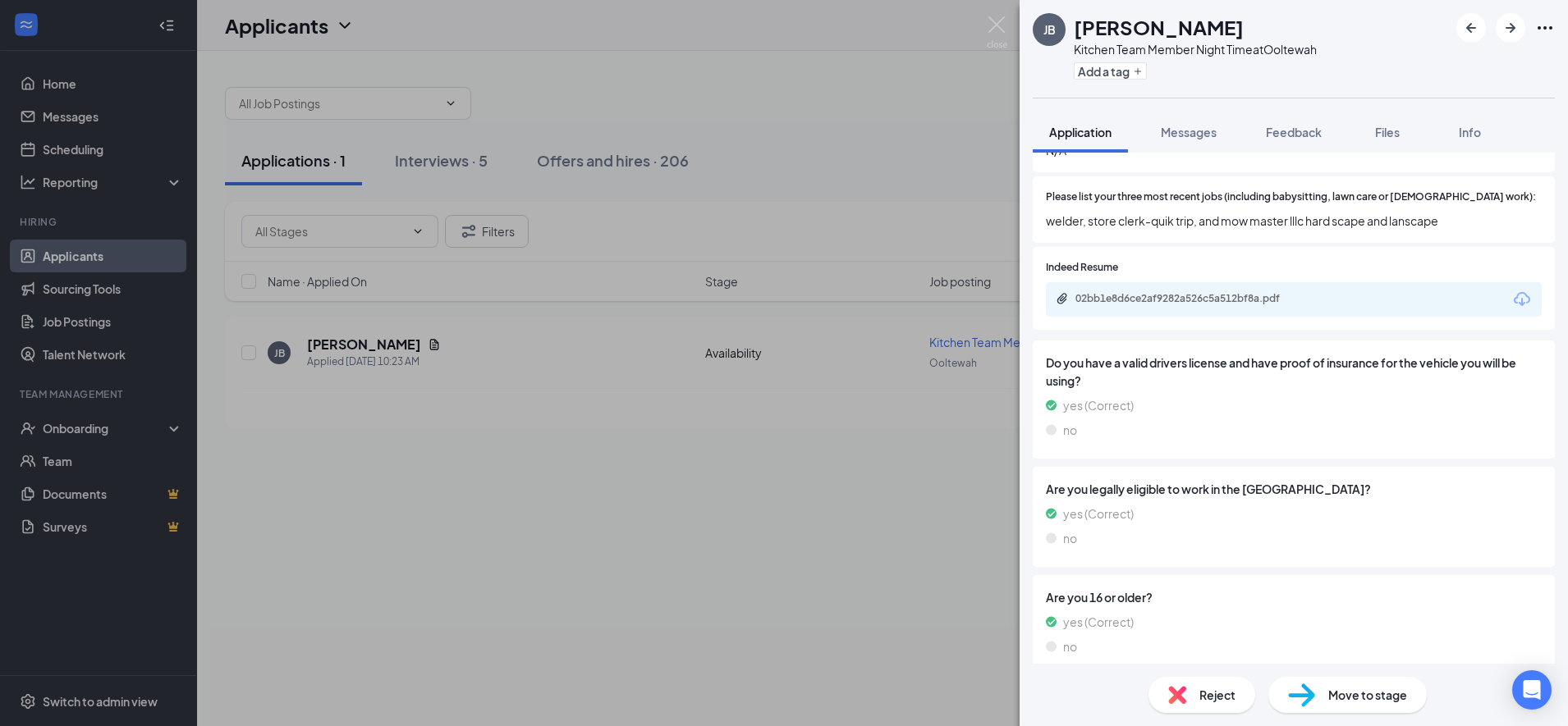
scroll to position [609, 0]
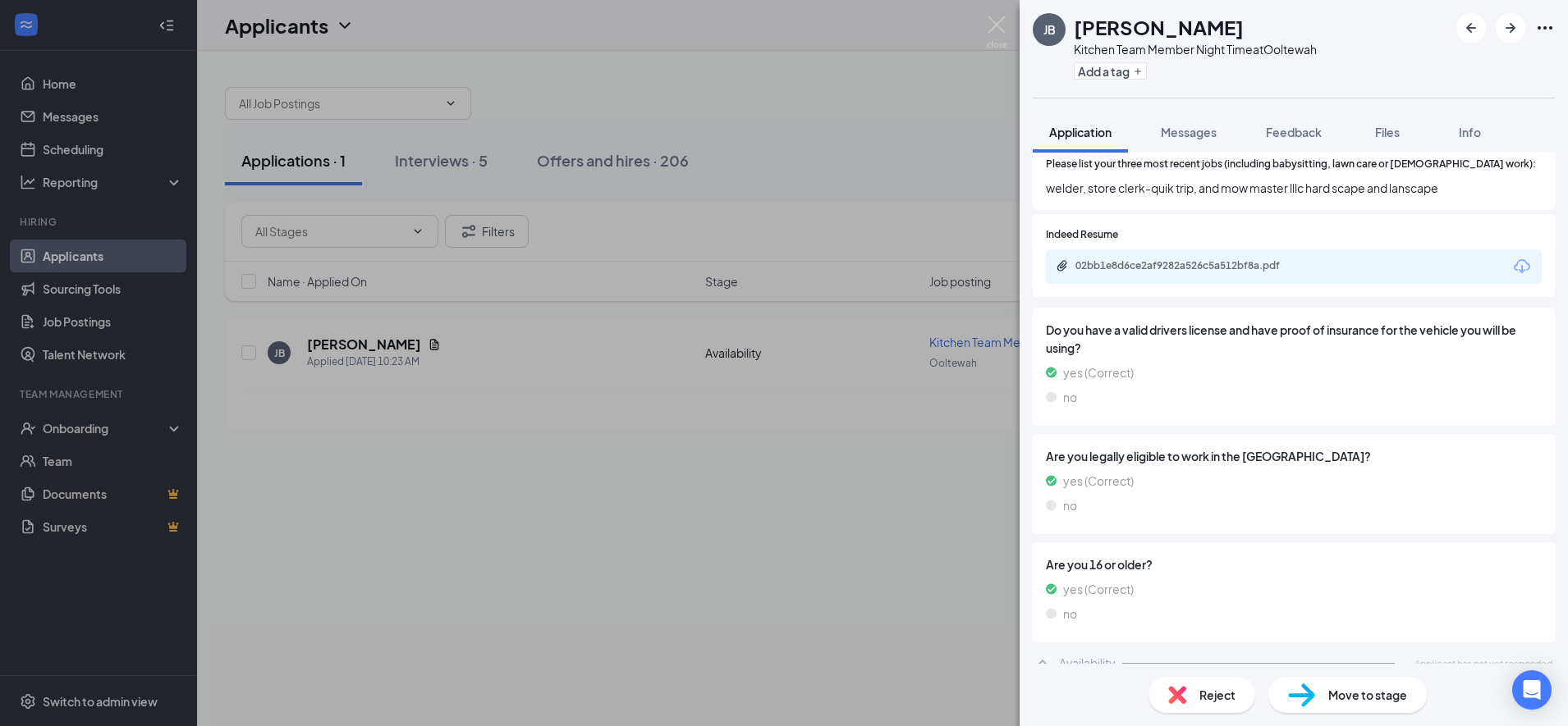
click at [1512, 257] on icon "Download" at bounding box center [1521, 266] width 20 height 20
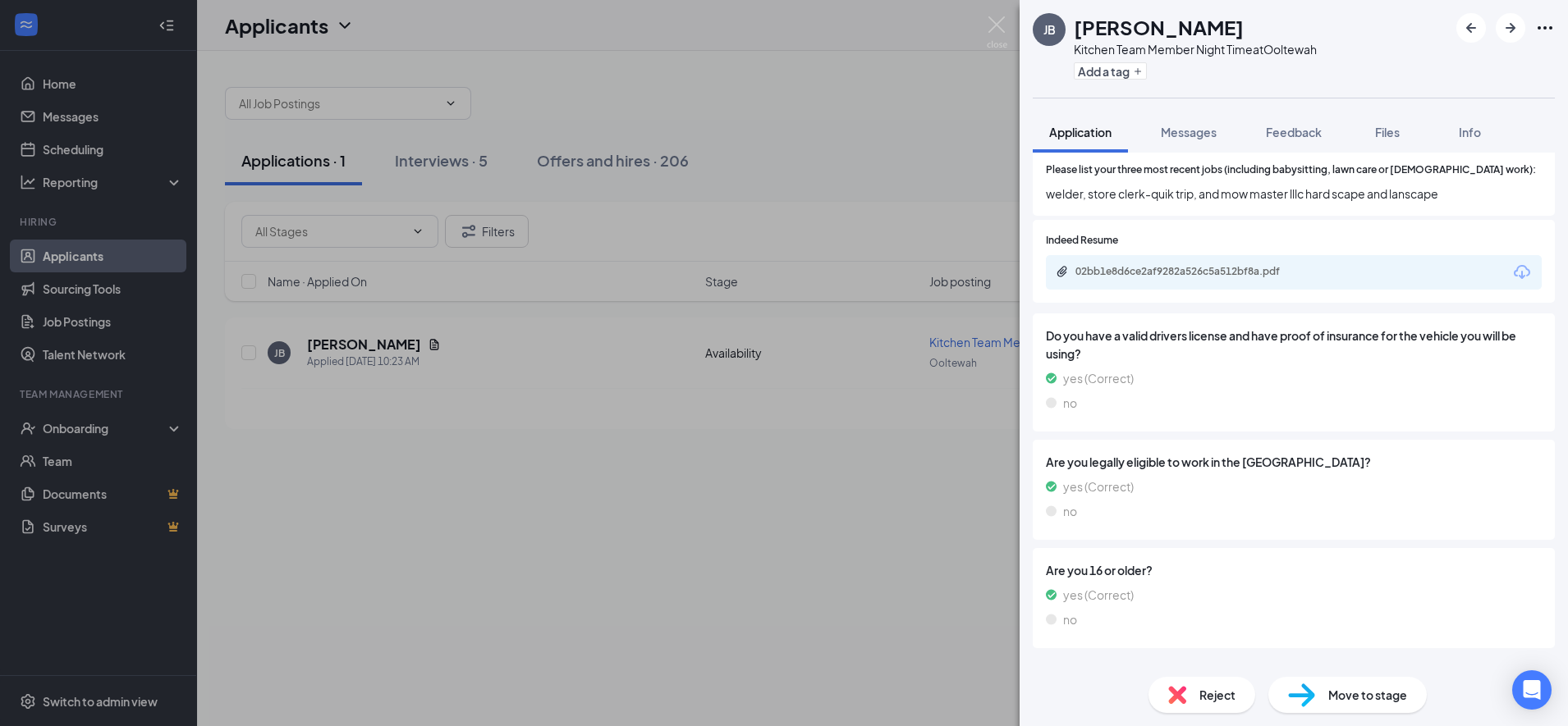
click at [602, 351] on div "JB Jasiel Balderas Kitchen Team Member Night Time at Ooltewah Add a tag Applica…" at bounding box center [784, 363] width 1568 height 726
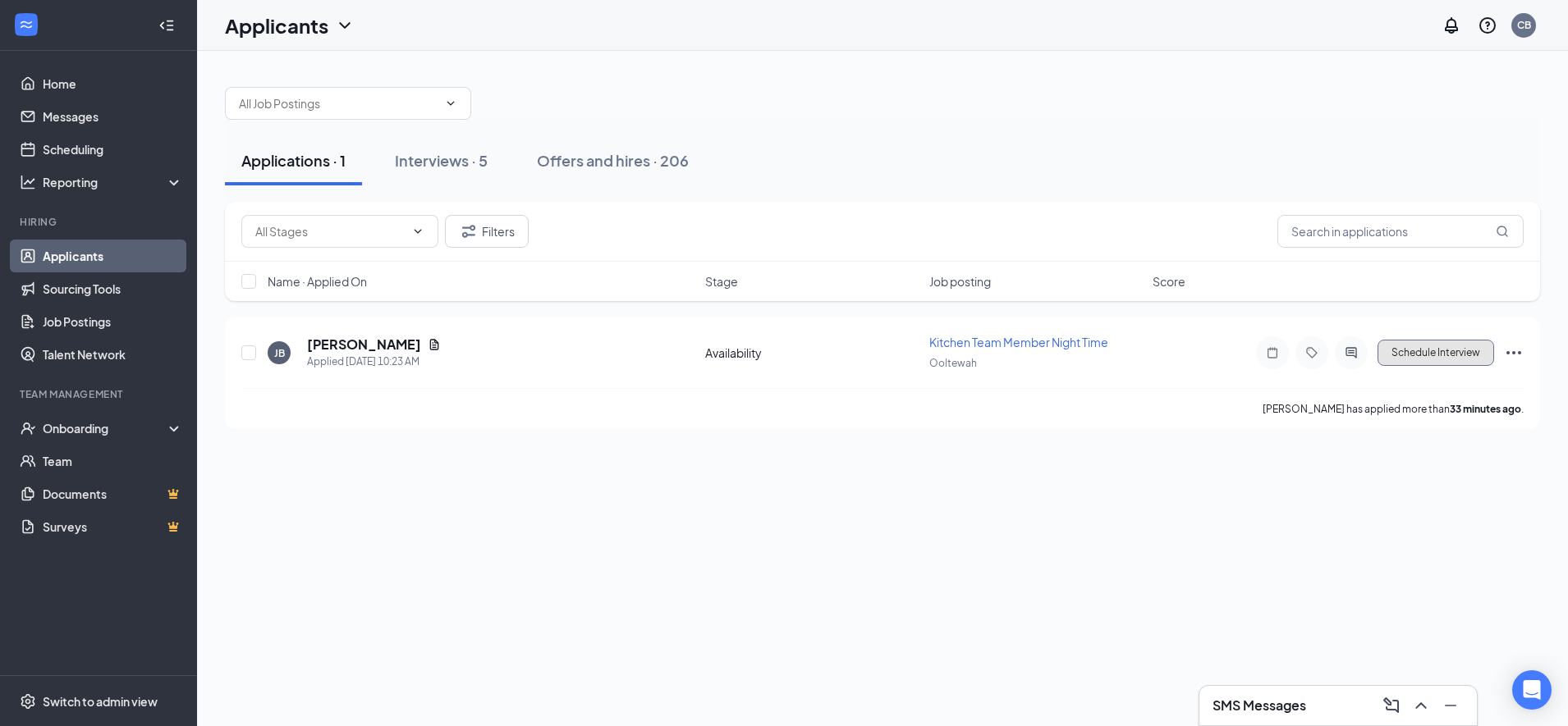
click at [1398, 357] on button "Schedule Interview" at bounding box center [1436, 352] width 117 height 26
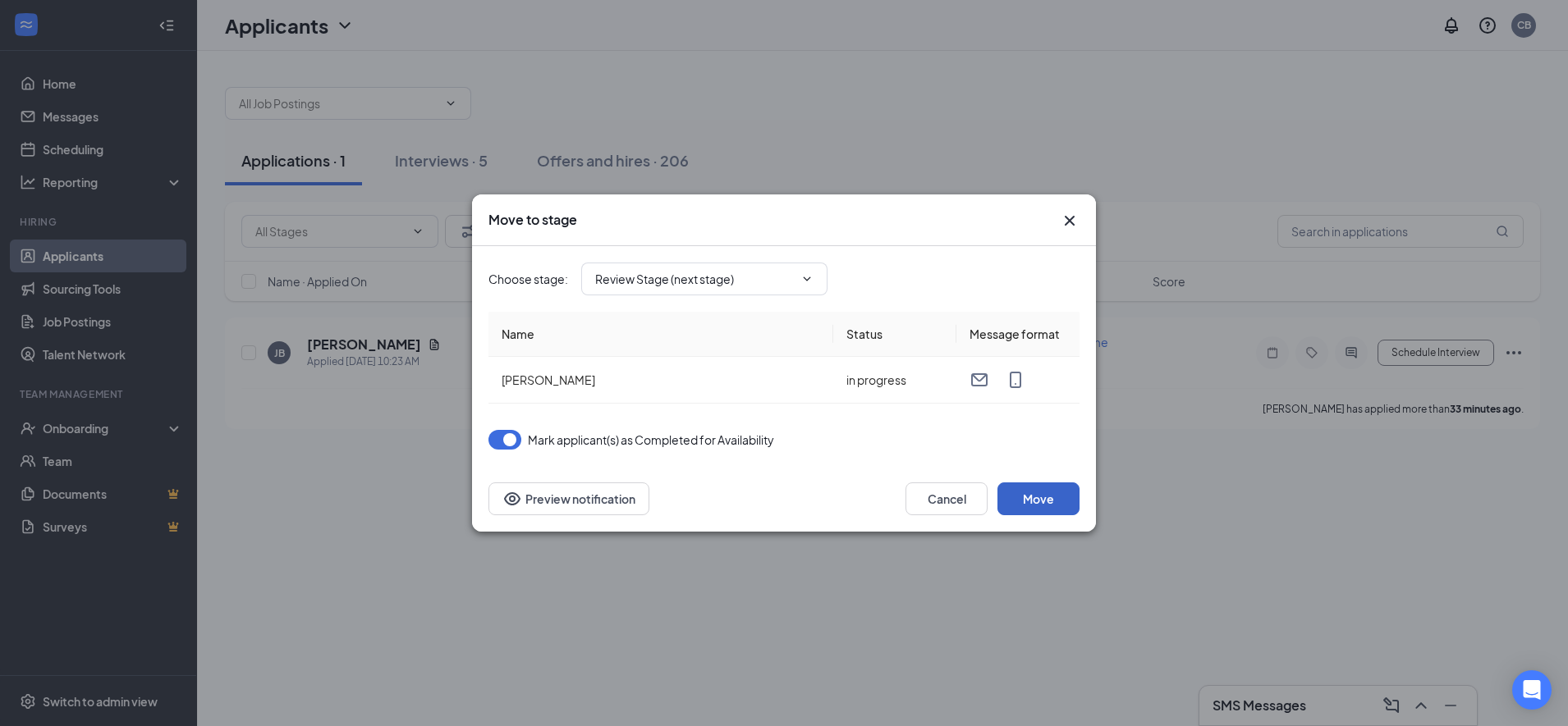
click at [1031, 504] on button "Move" at bounding box center [1038, 498] width 82 height 32
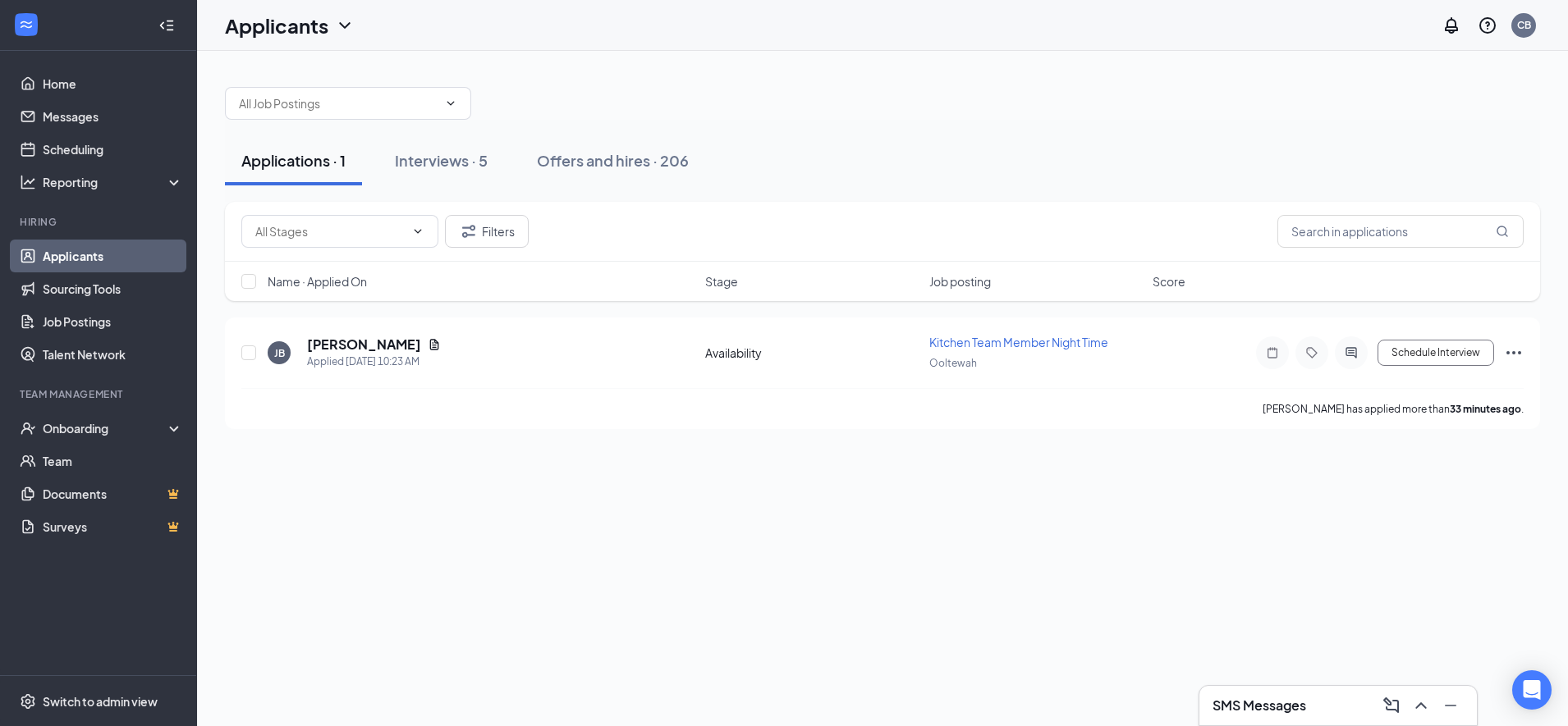
click at [1416, 359] on button "Schedule Interview" at bounding box center [1436, 352] width 117 height 26
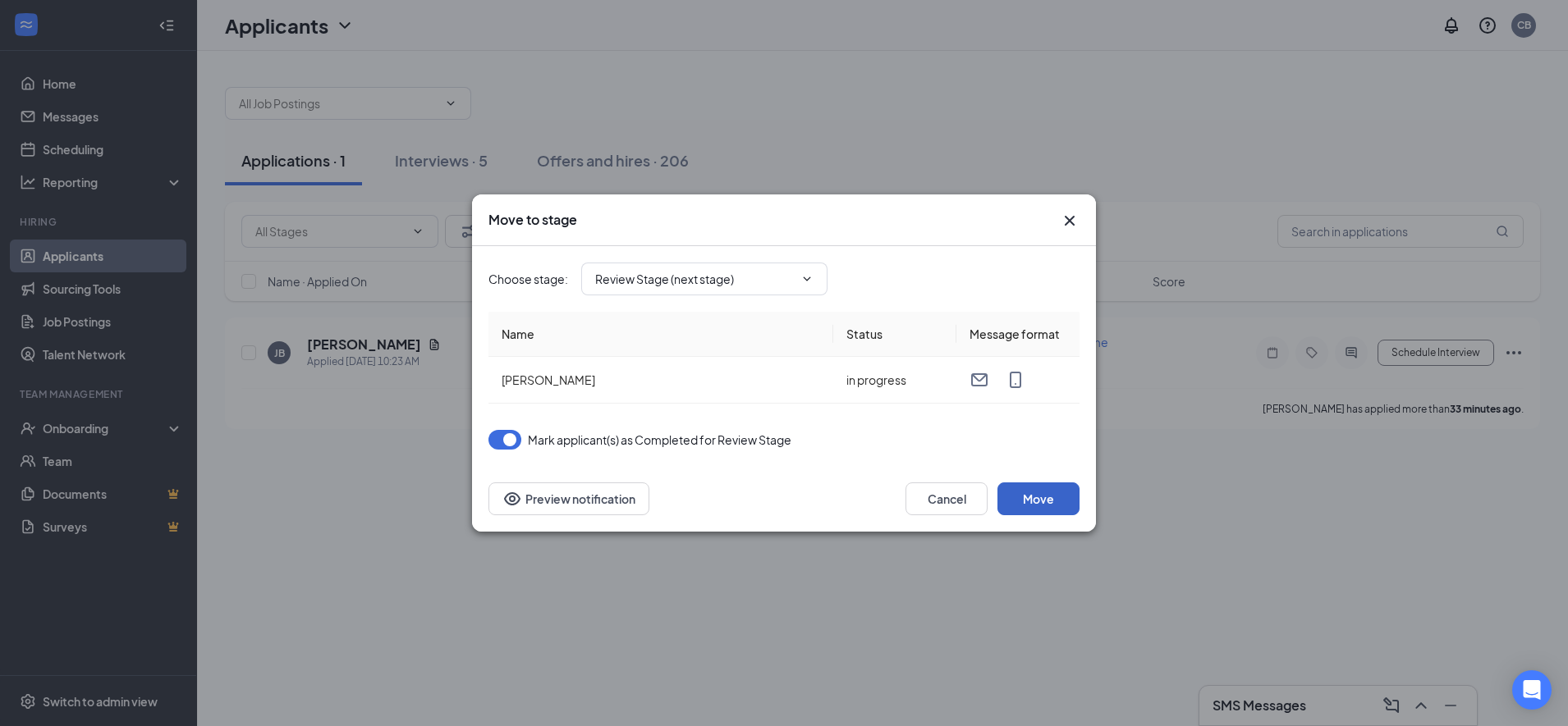
click at [1025, 503] on button "Move" at bounding box center [1038, 498] width 82 height 32
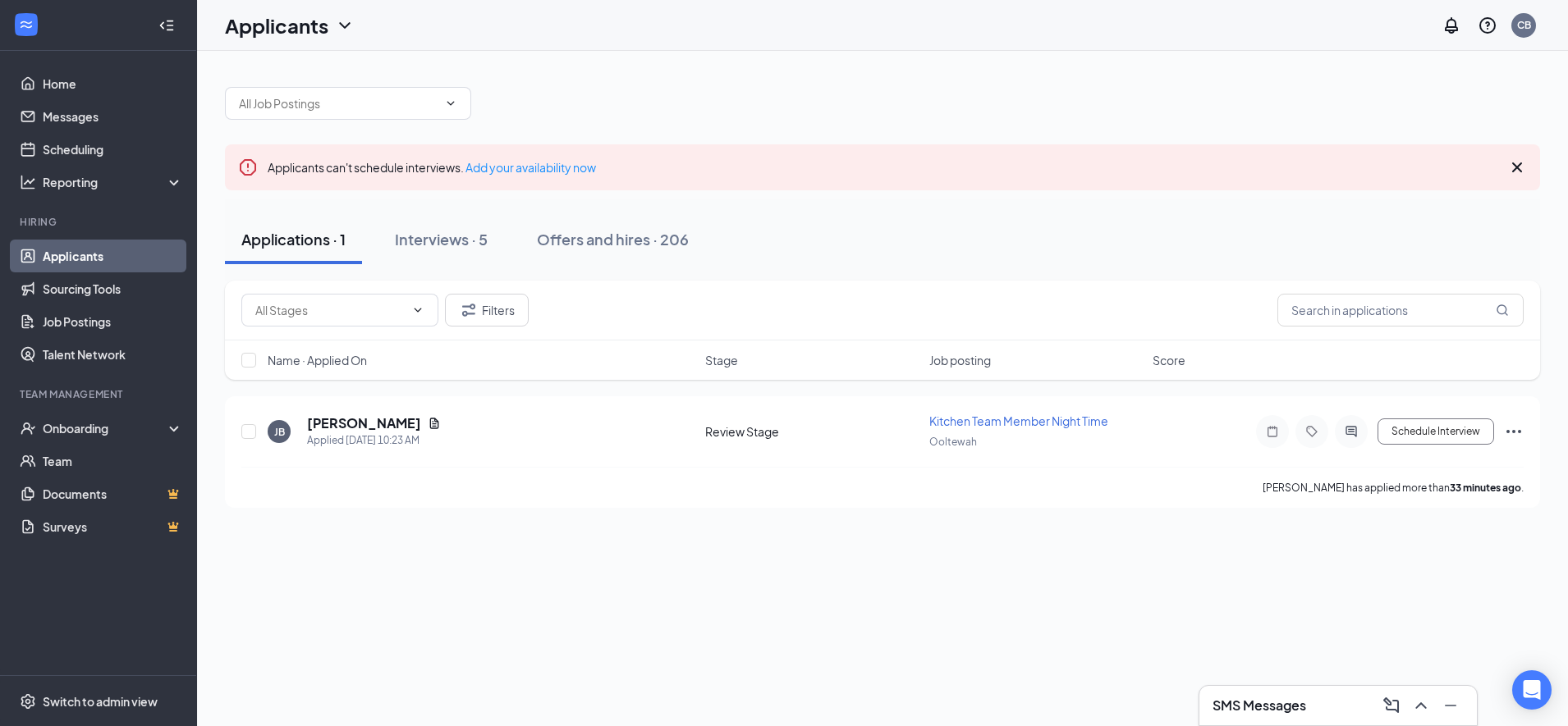
click at [1519, 169] on icon "Cross" at bounding box center [1517, 167] width 10 height 10
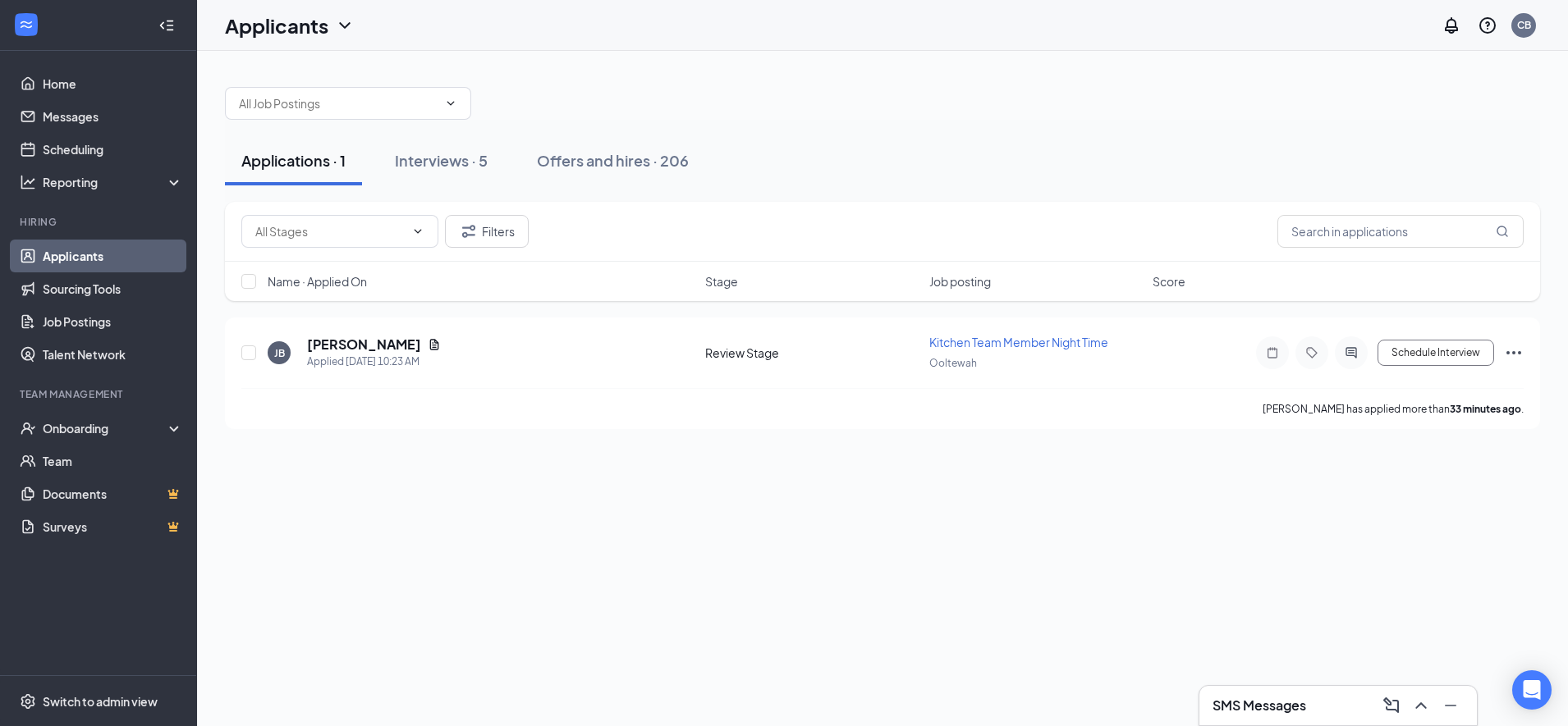
click at [82, 437] on div "Onboarding" at bounding box center [106, 427] width 126 height 16
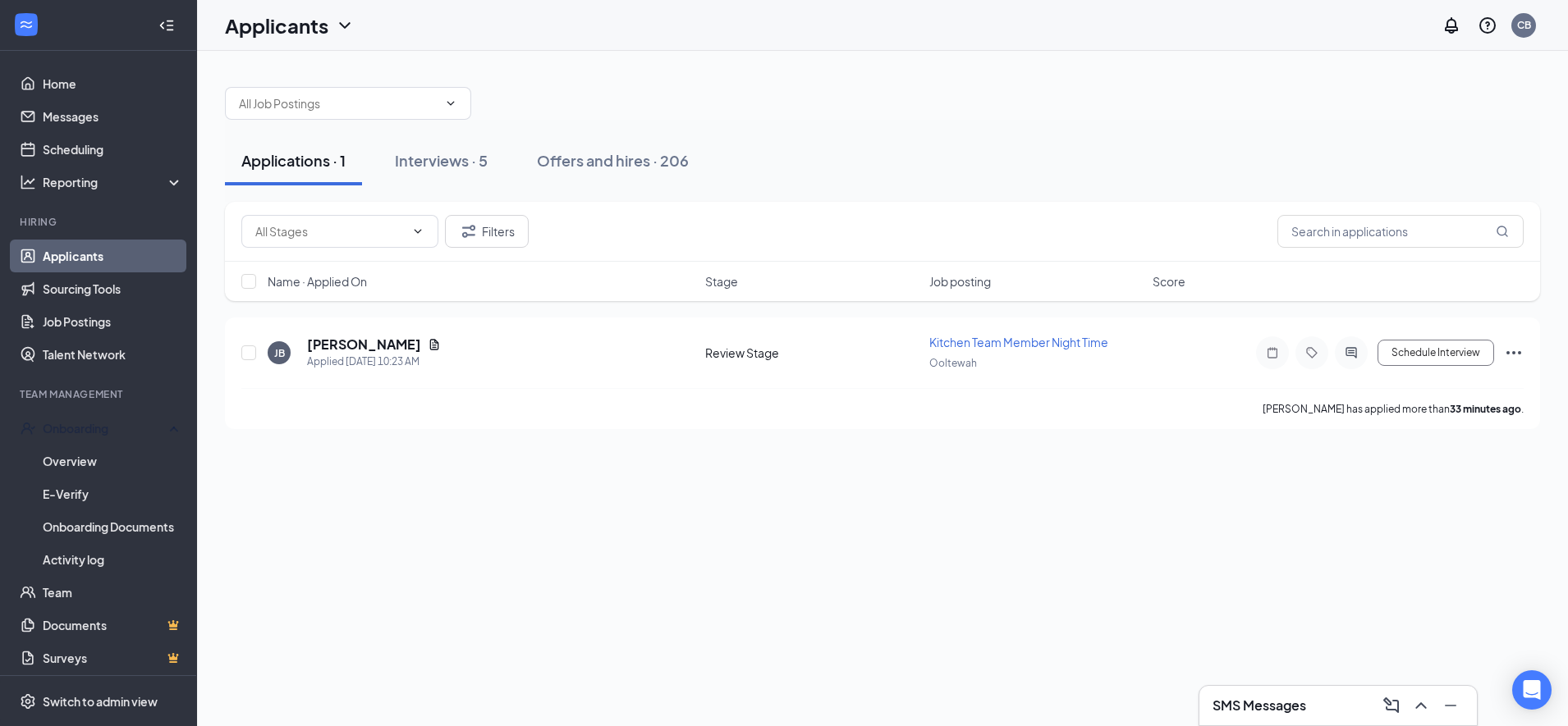
click at [67, 462] on link "Overview" at bounding box center [113, 461] width 140 height 32
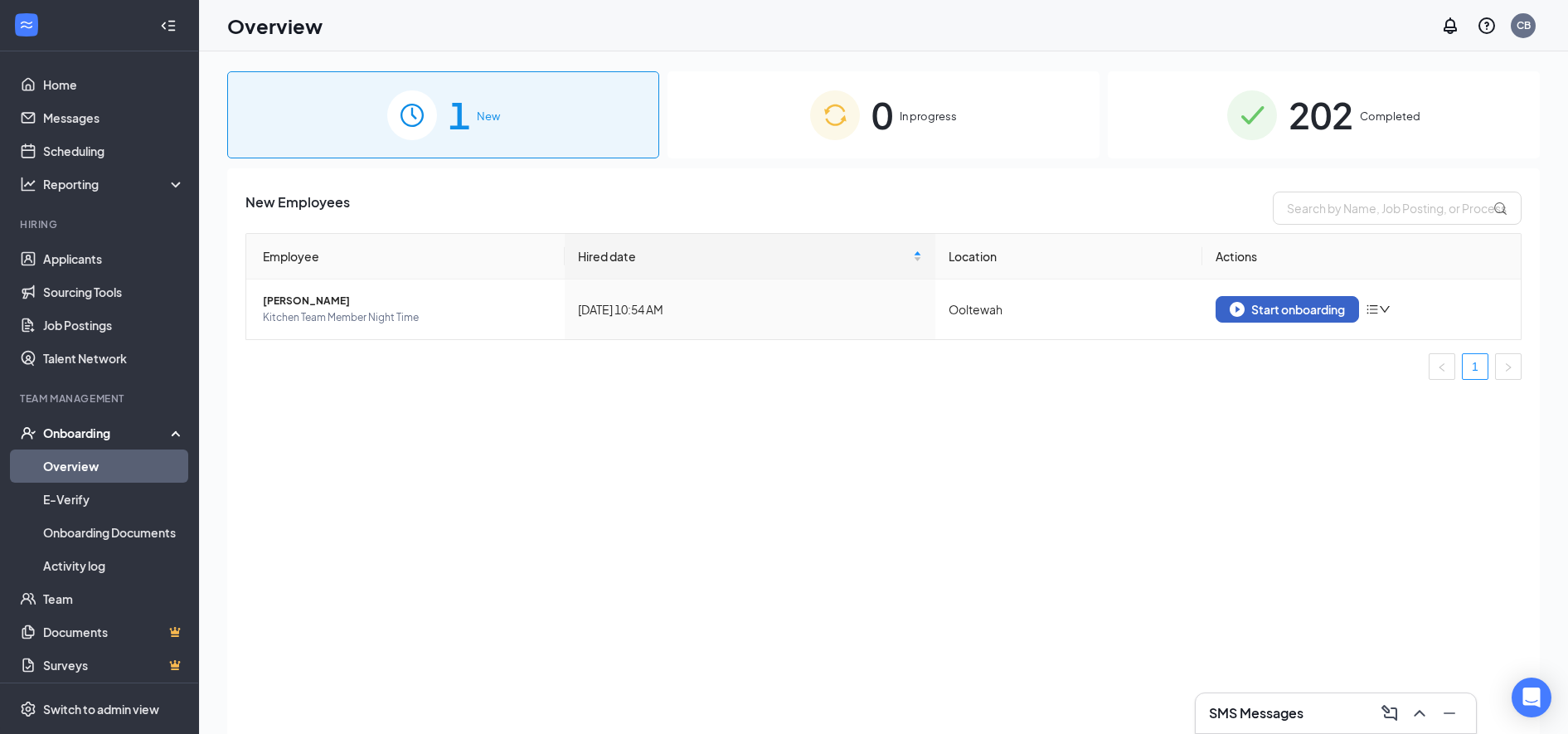
click at [1277, 310] on div "Start onboarding" at bounding box center [1288, 309] width 116 height 15
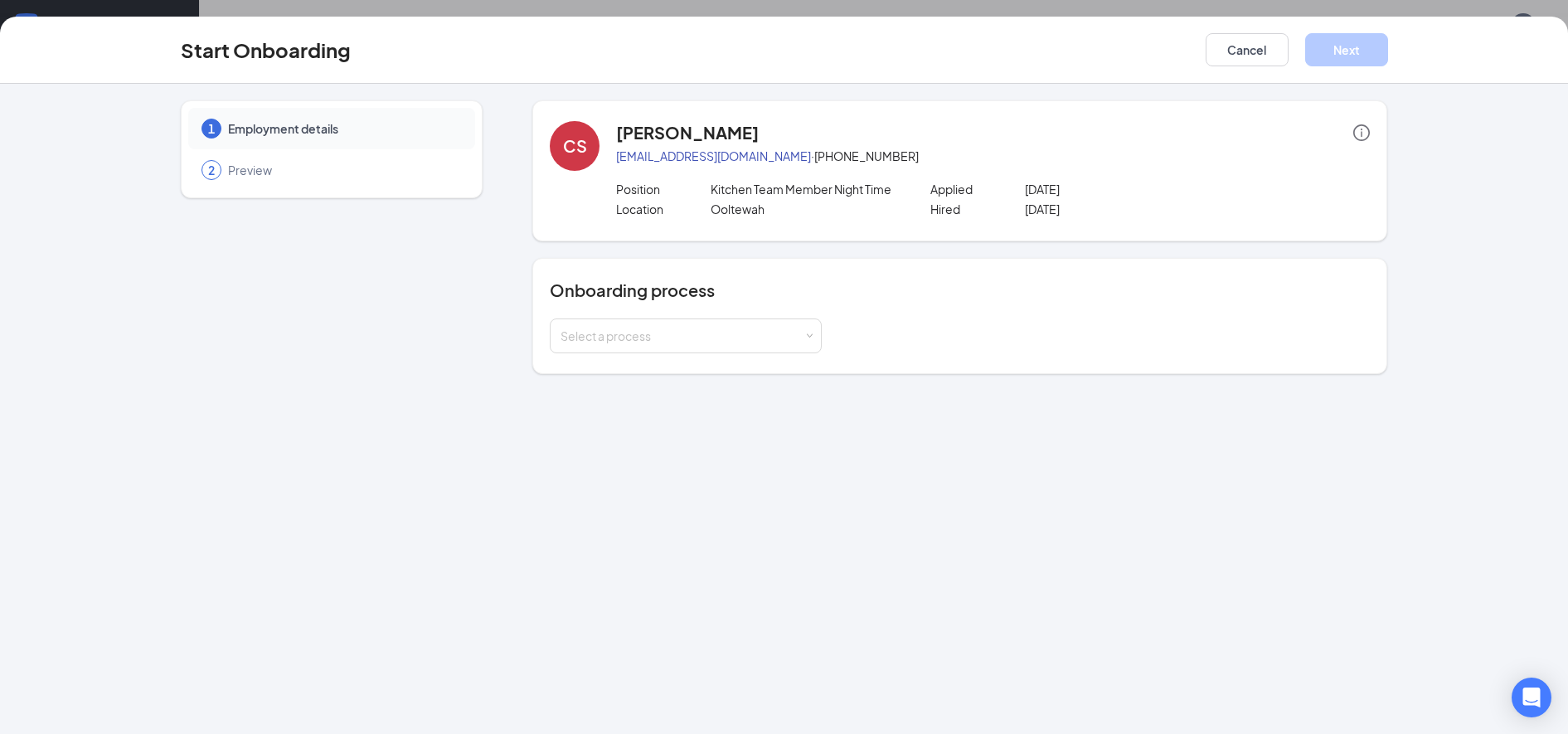
click at [673, 335] on div "Select a process" at bounding box center [682, 336] width 243 height 16
click at [592, 371] on span "Onboarding" at bounding box center [589, 370] width 66 height 15
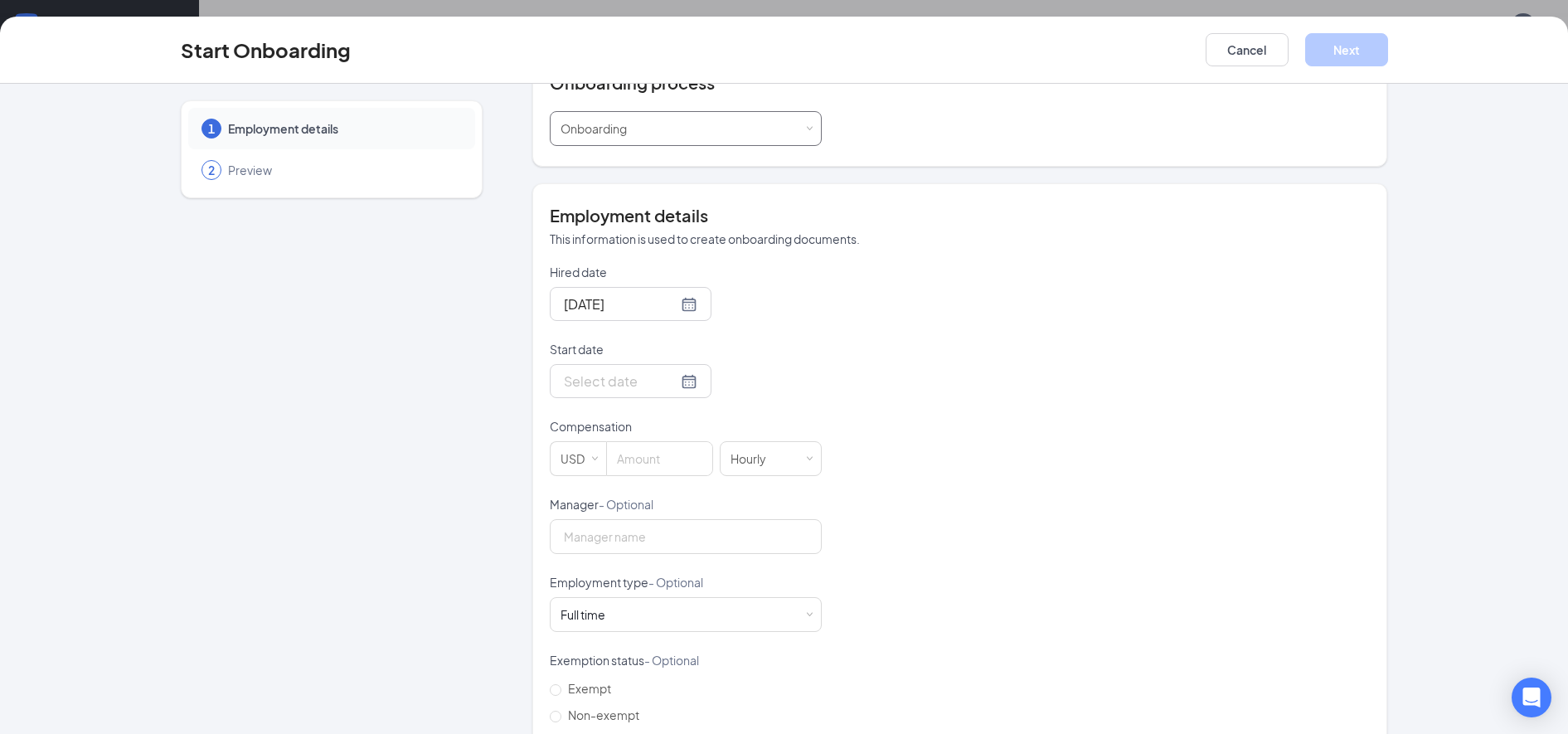
scroll to position [211, 0]
click at [655, 377] on input "Start date" at bounding box center [621, 377] width 114 height 21
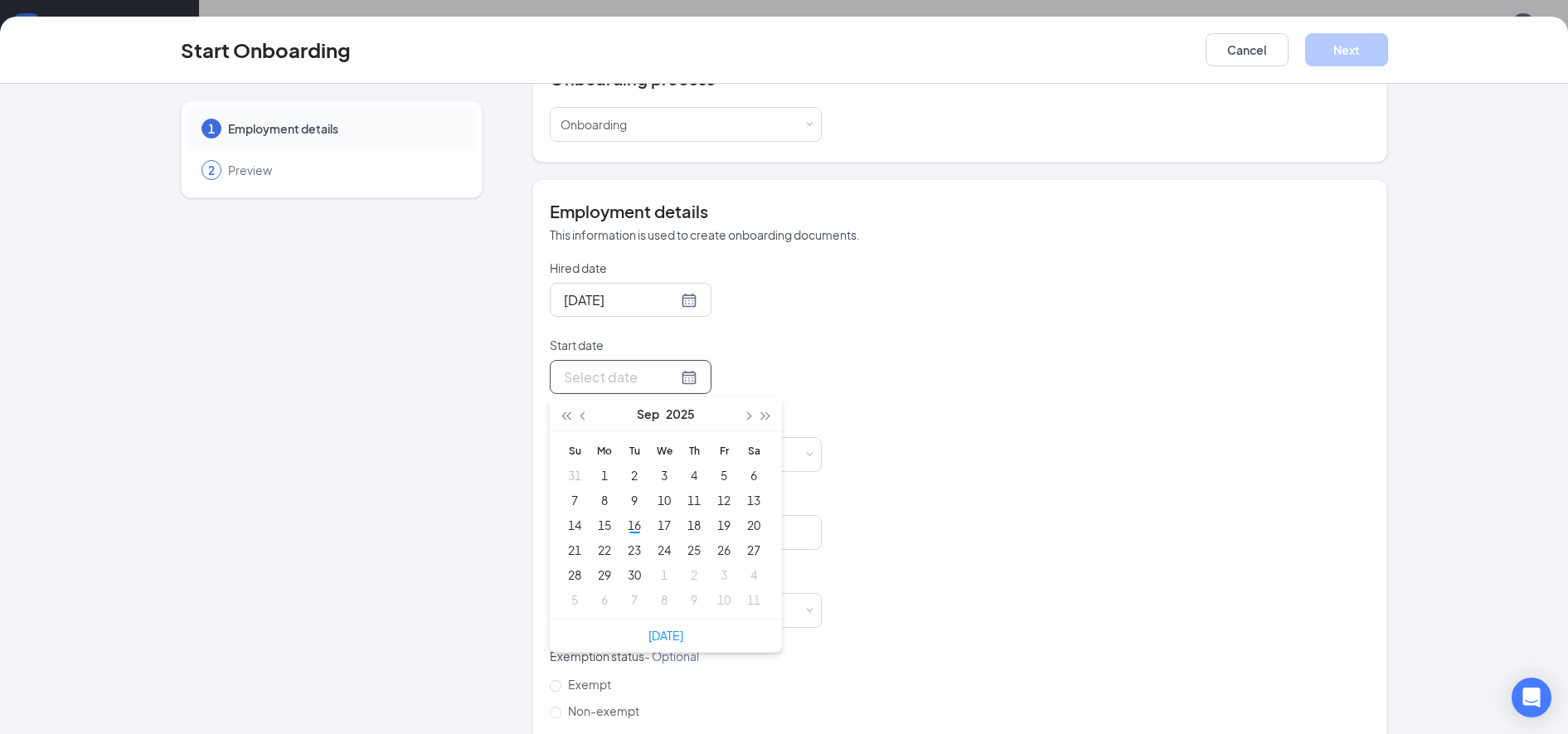
click at [654, 634] on link "[DATE]" at bounding box center [666, 635] width 34 height 15
type input "[DATE]"
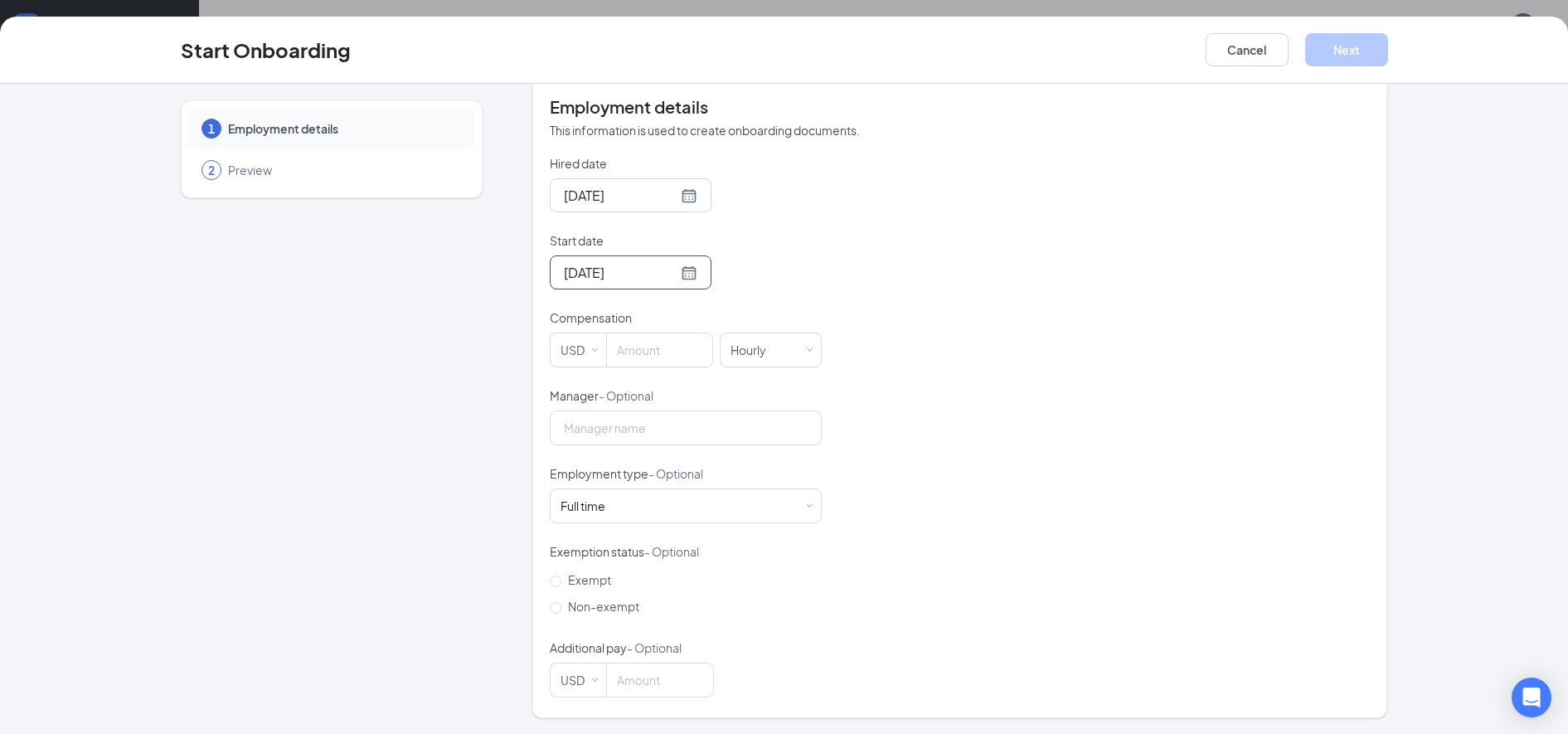
scroll to position [317, 0]
click at [627, 353] on input at bounding box center [660, 349] width 105 height 33
type input "15"
click at [550, 609] on input "Non-exempt" at bounding box center [555, 606] width 11 height 11
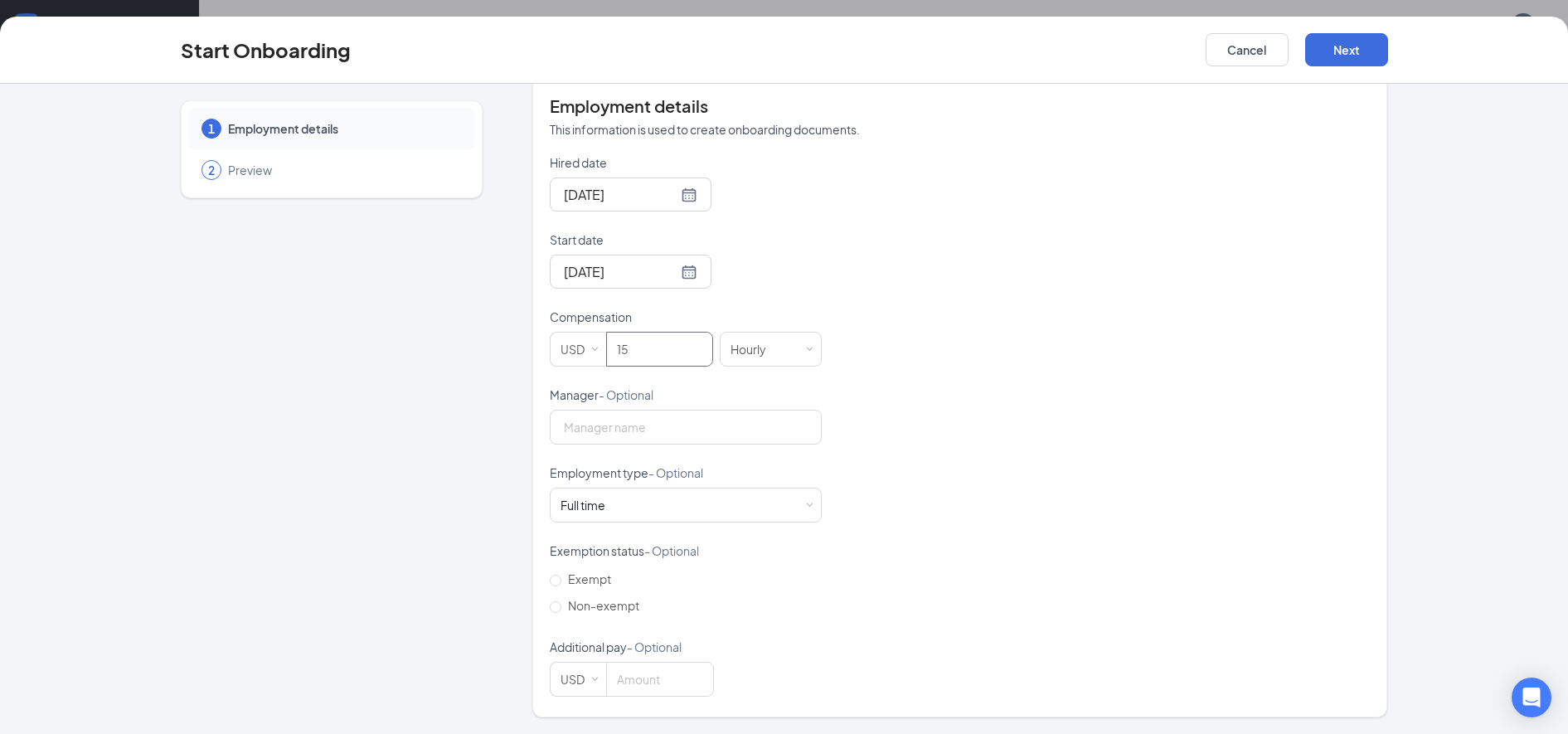
radio input "true"
click at [1346, 49] on button "Next" at bounding box center [1347, 49] width 83 height 33
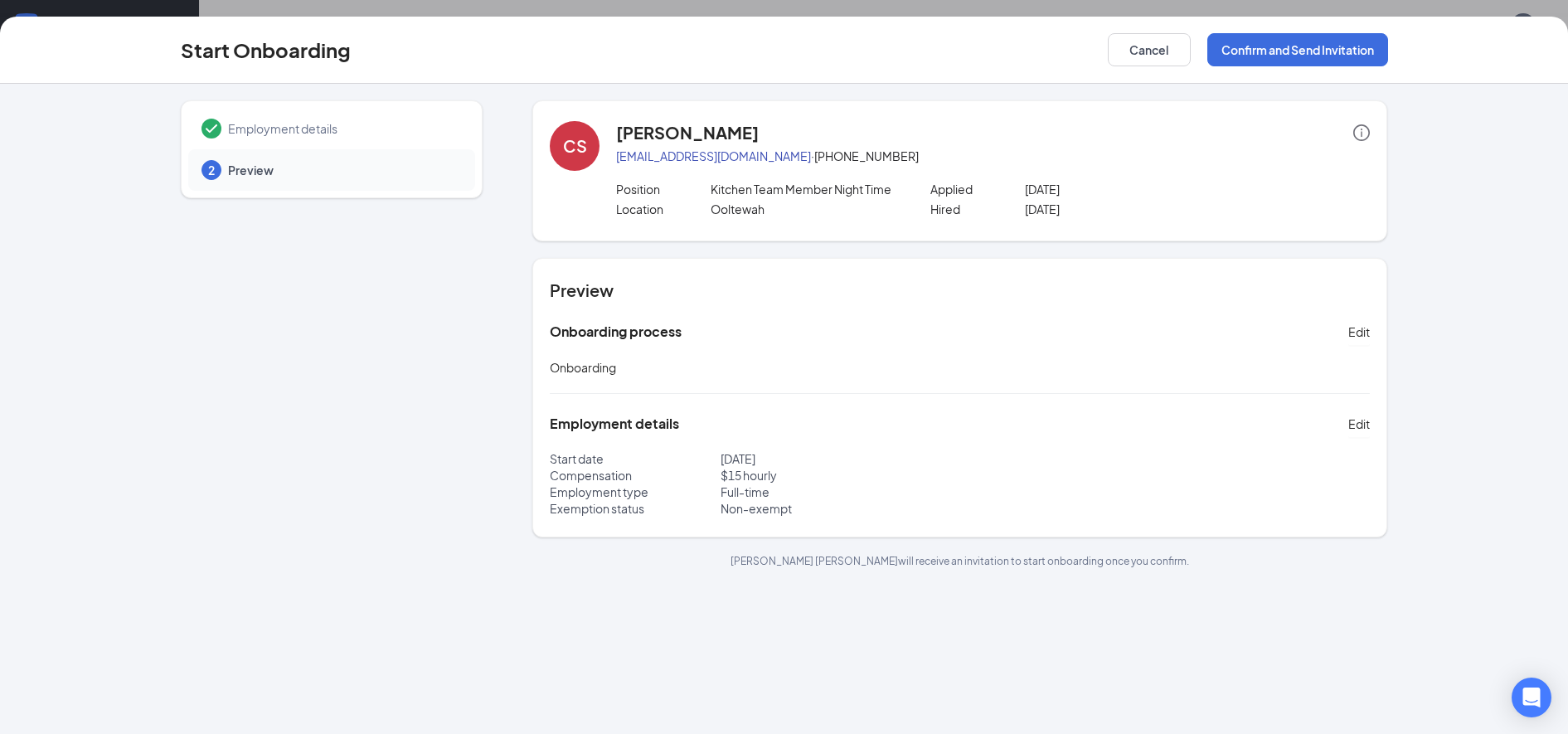
scroll to position [0, 0]
click at [1270, 40] on button "Confirm and Send Invitation" at bounding box center [1298, 49] width 181 height 33
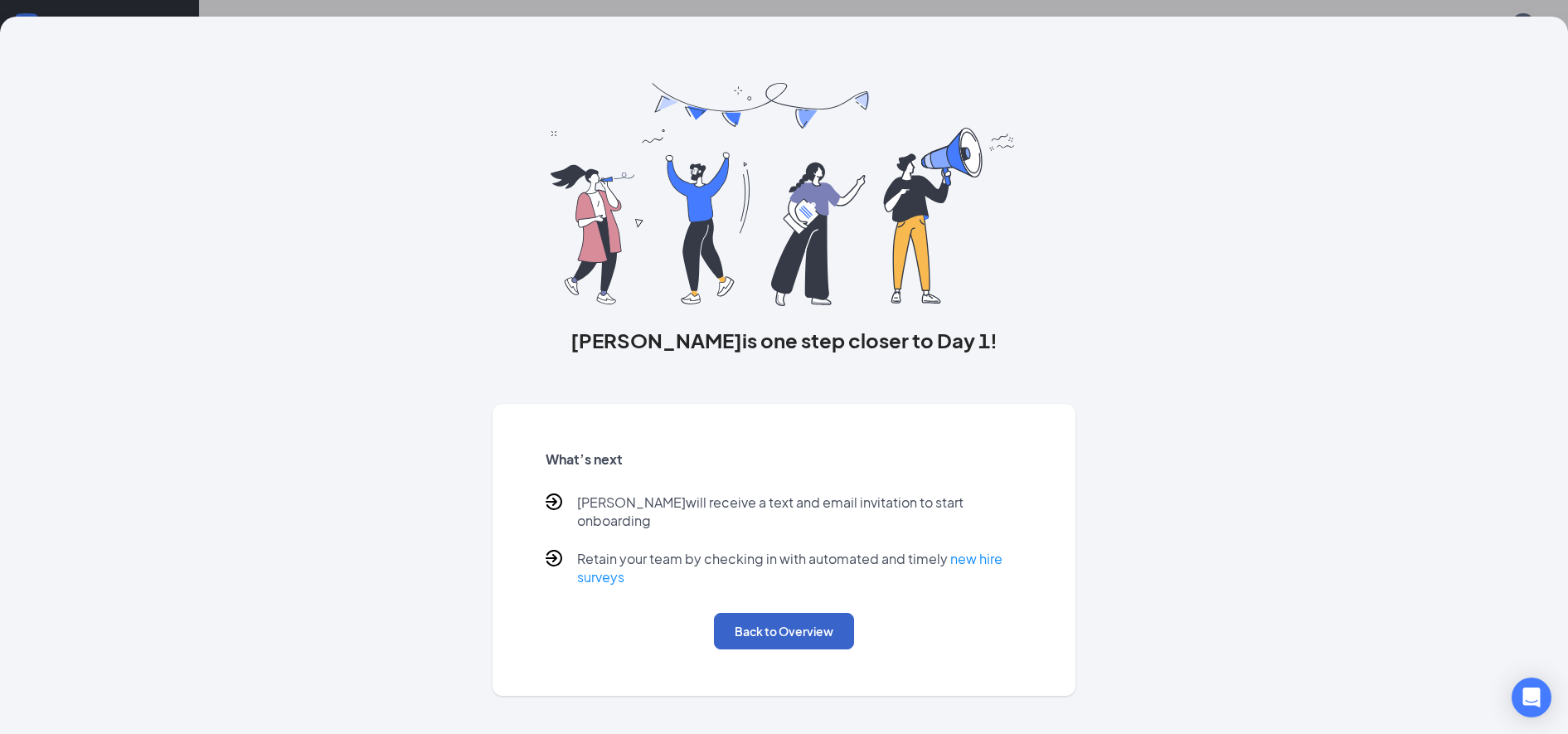
click at [786, 613] on button "Back to Overview" at bounding box center [784, 631] width 141 height 36
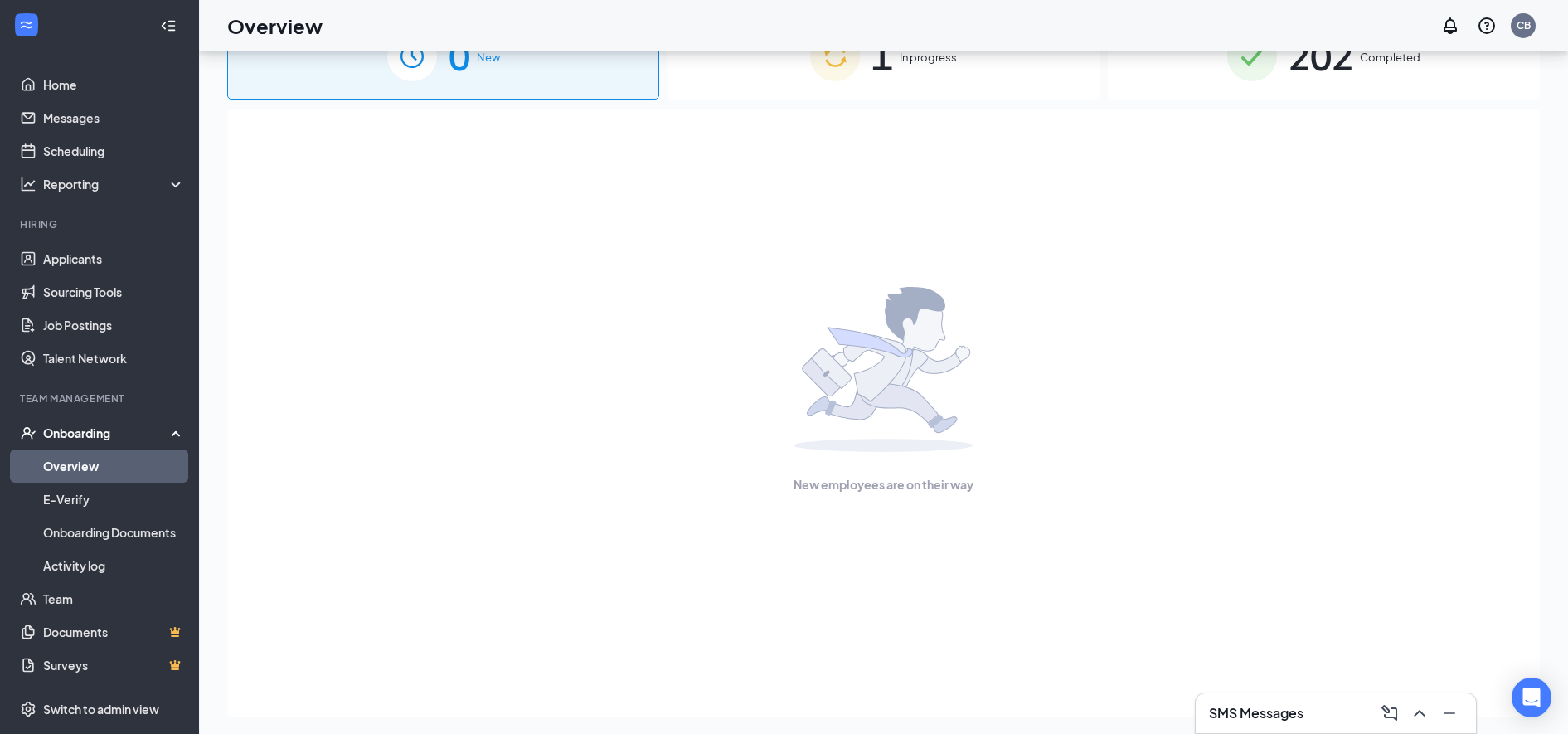
click at [62, 262] on link "Applicants" at bounding box center [114, 259] width 141 height 33
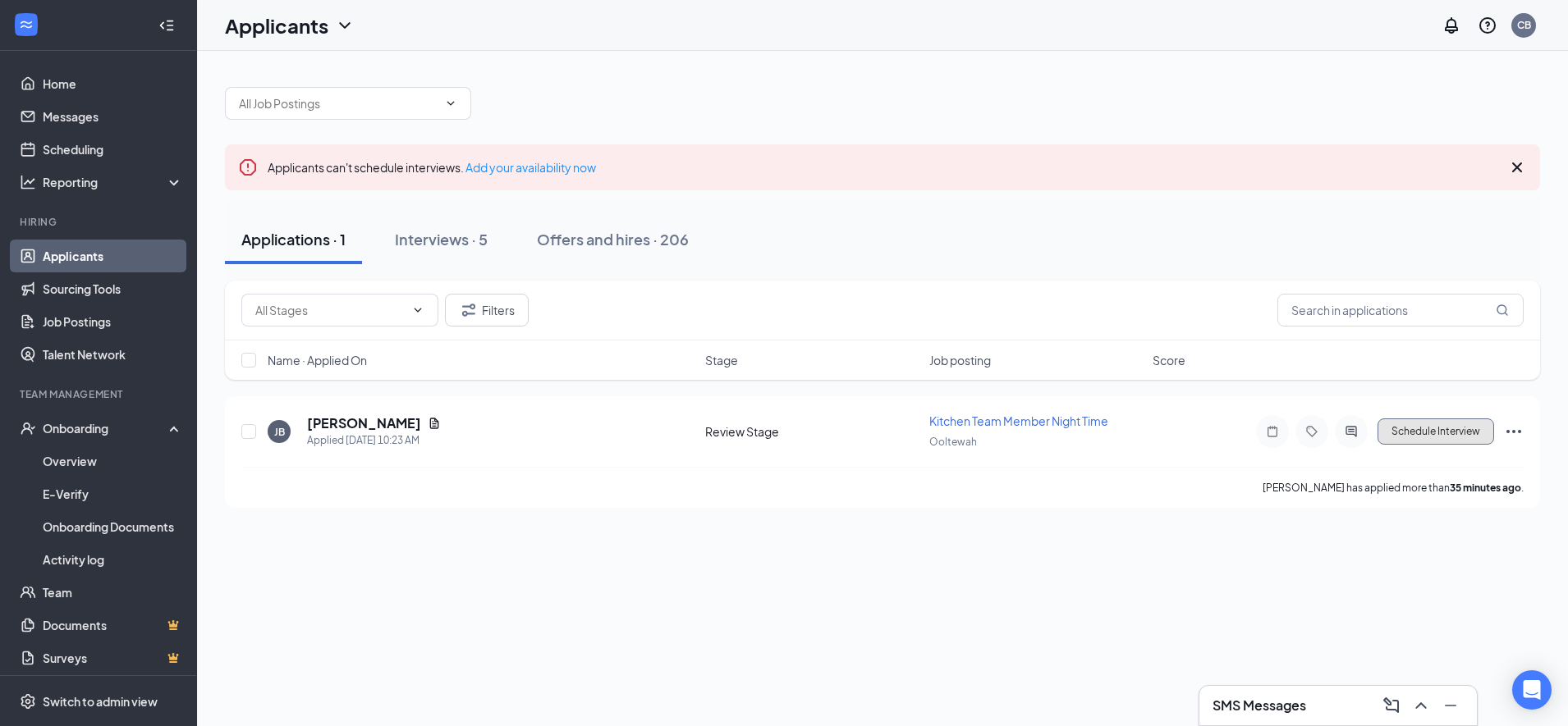
click at [1424, 428] on button "Schedule Interview" at bounding box center [1436, 431] width 117 height 26
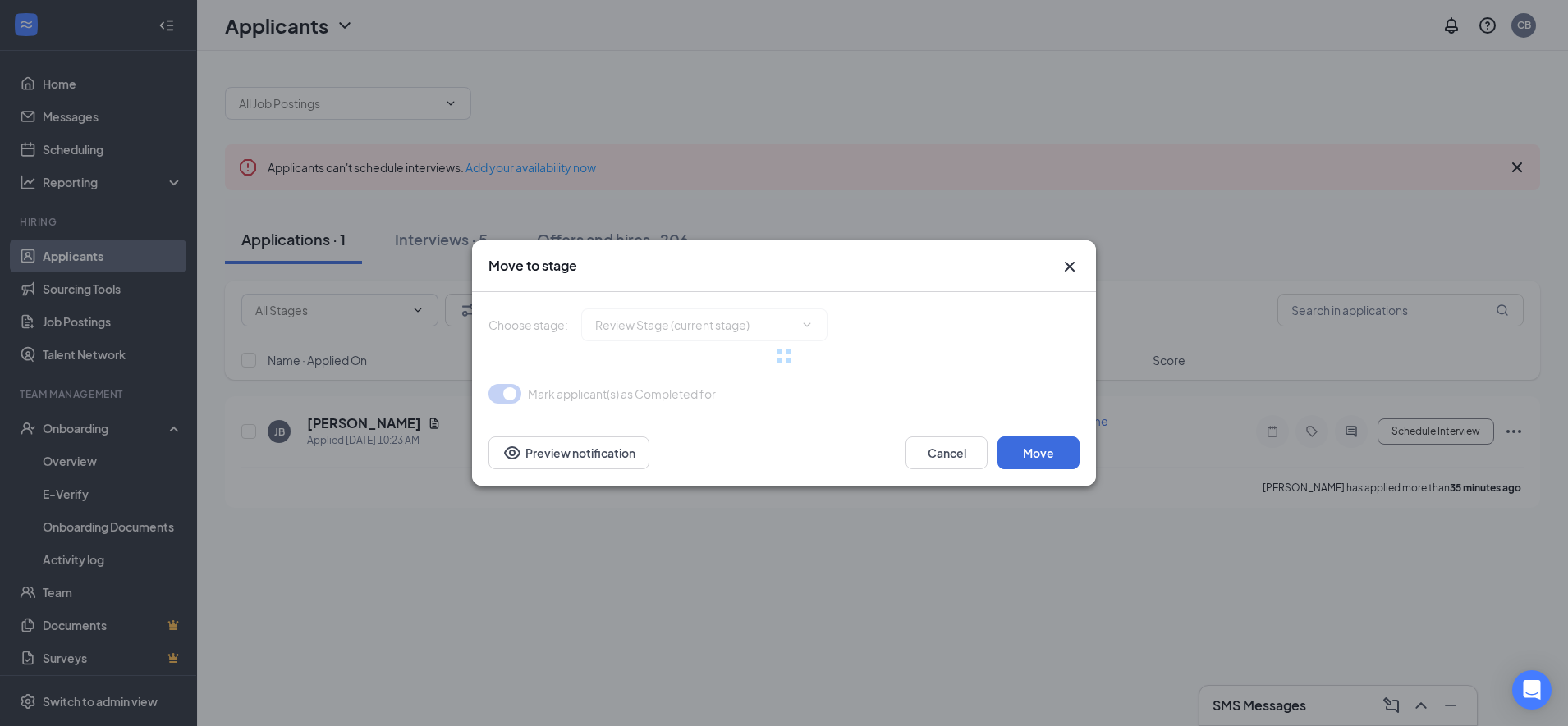
type input "Onsite Interview (next stage)"
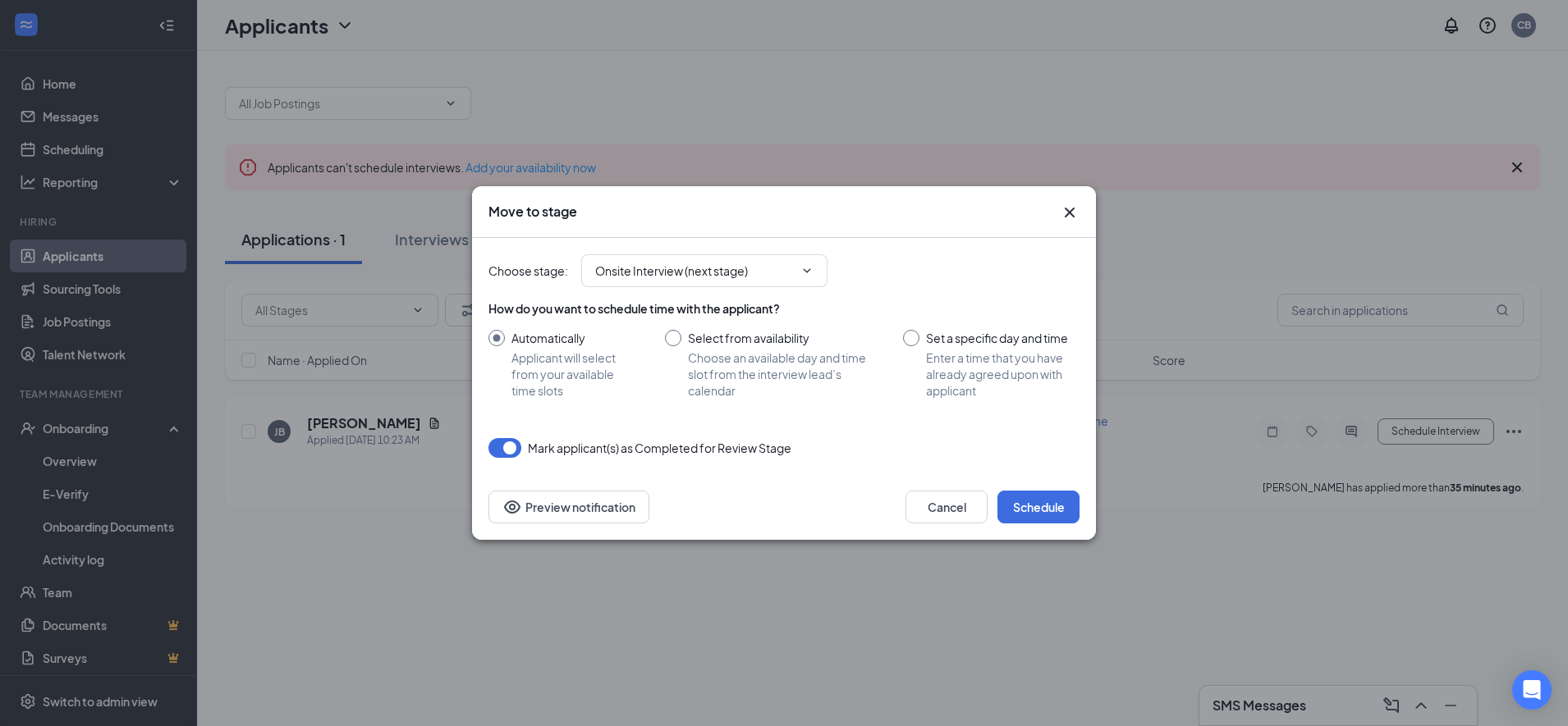
click at [1046, 503] on button "Schedule" at bounding box center [1038, 507] width 82 height 32
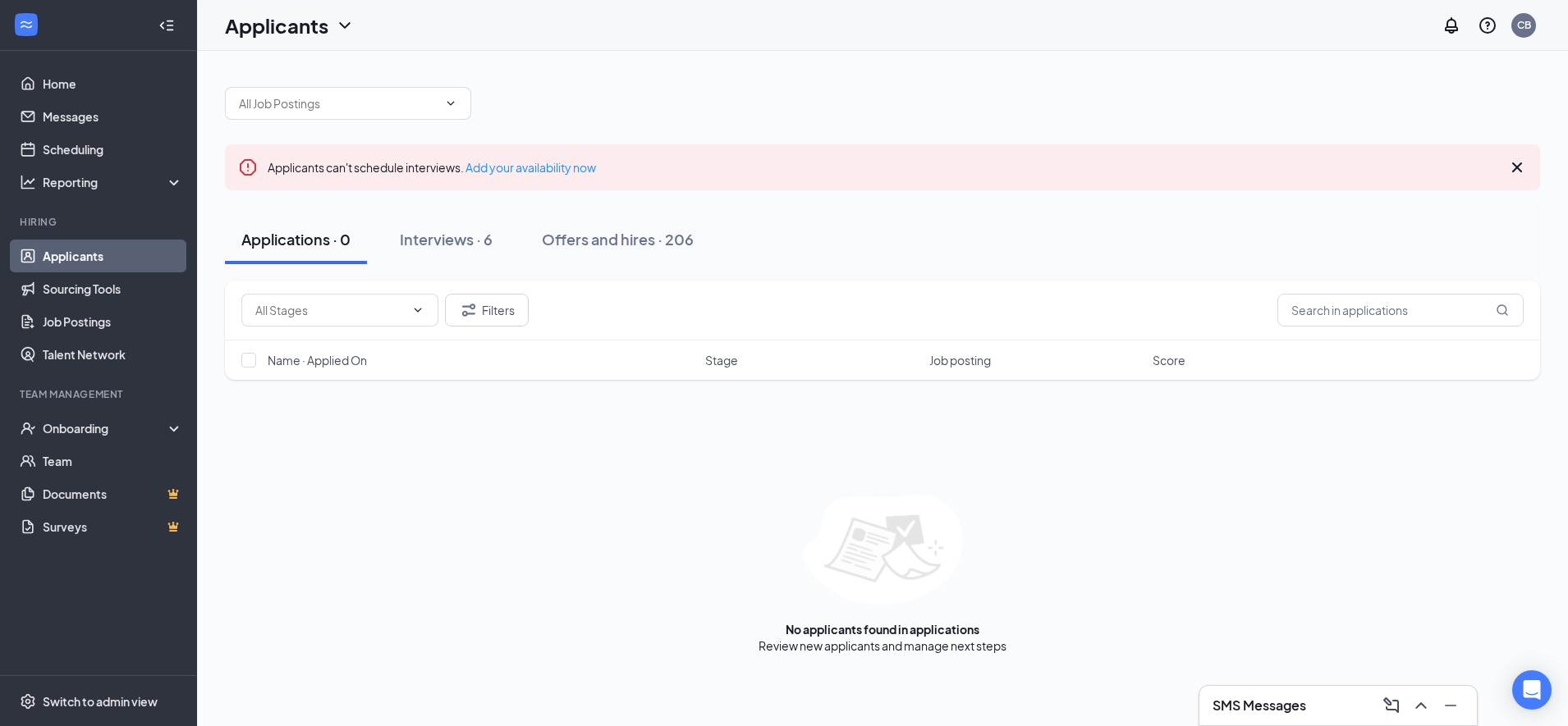
click at [1516, 167] on icon "Cross" at bounding box center [1517, 167] width 10 height 10
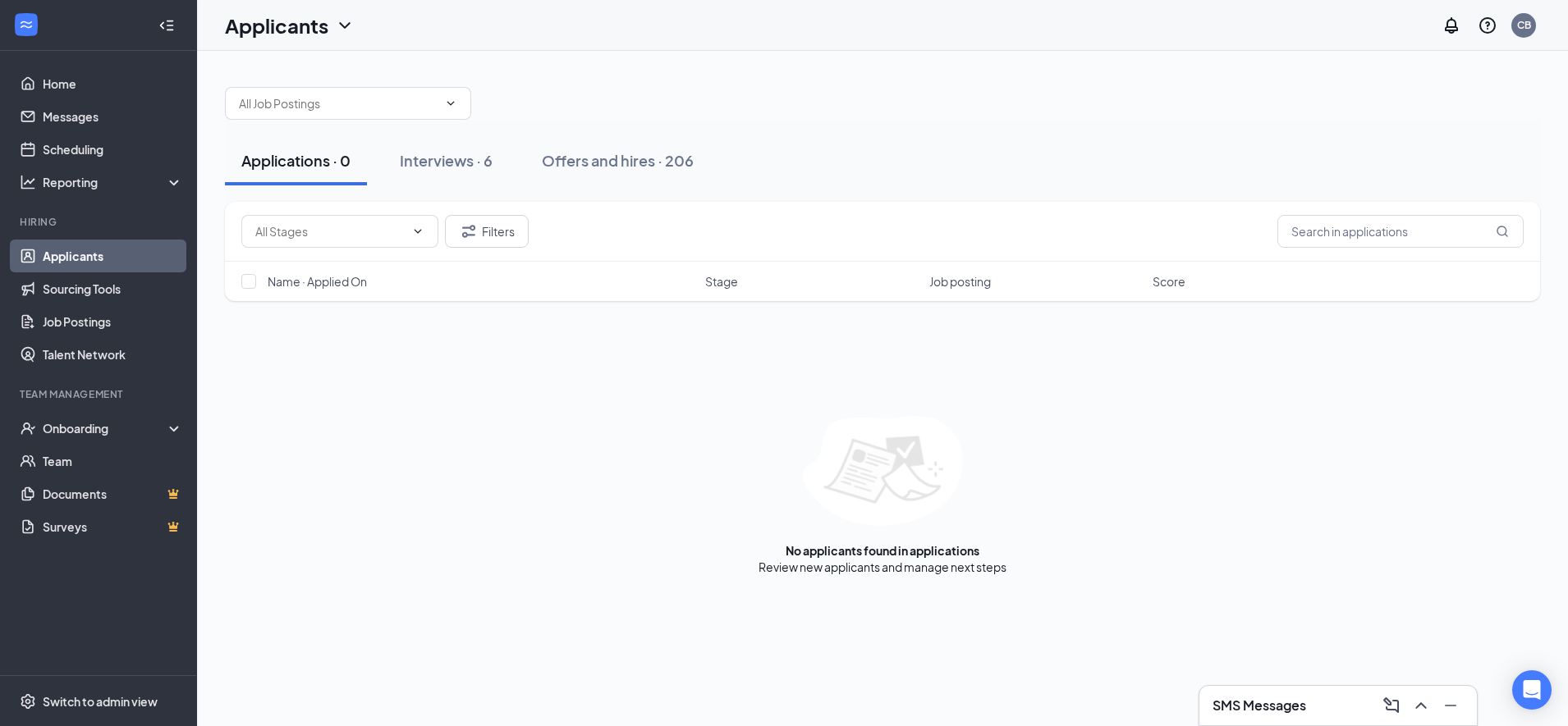
click at [440, 151] on div "Interviews · 6" at bounding box center [446, 160] width 93 height 20
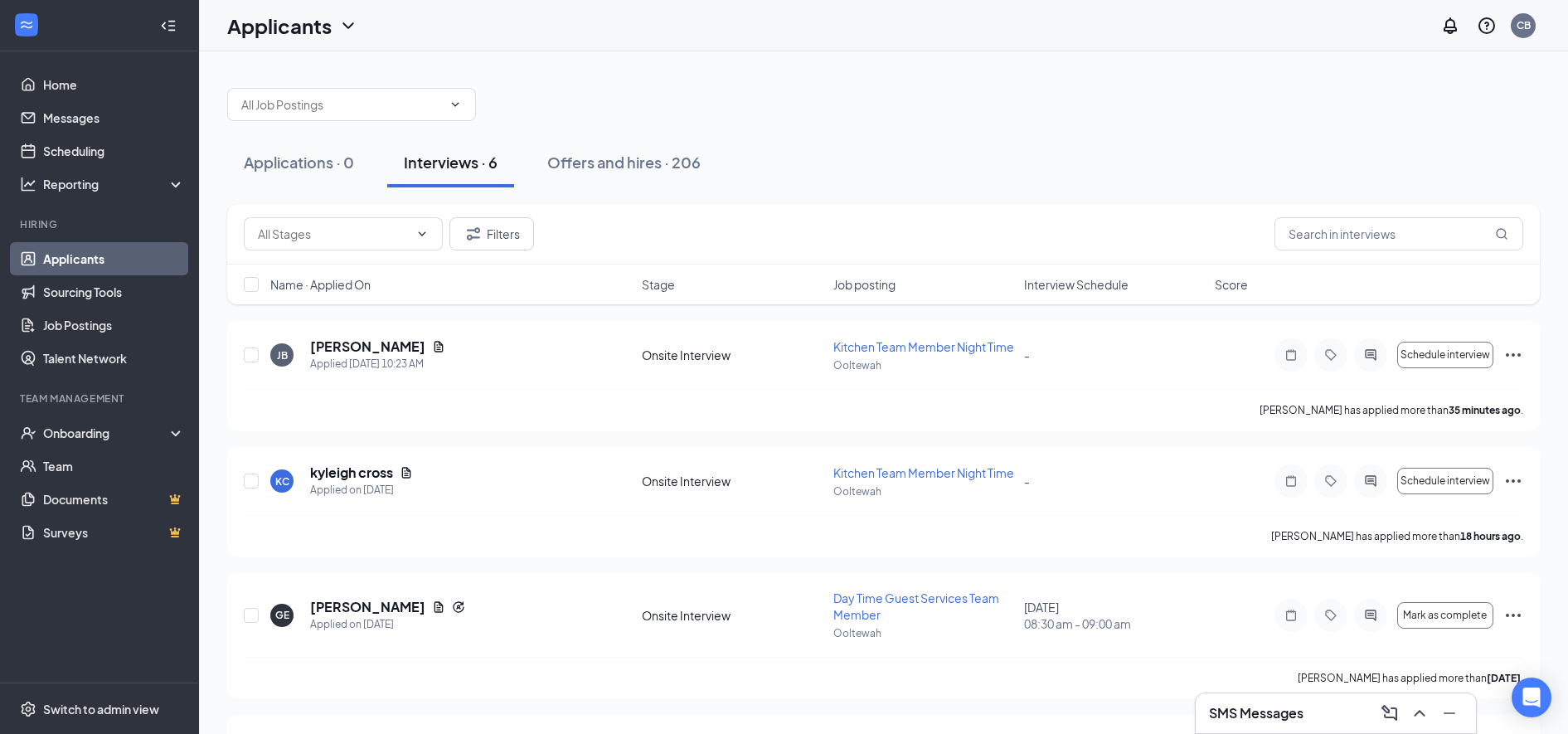
click at [581, 166] on div "Offers and hires · 206" at bounding box center [624, 162] width 154 height 21
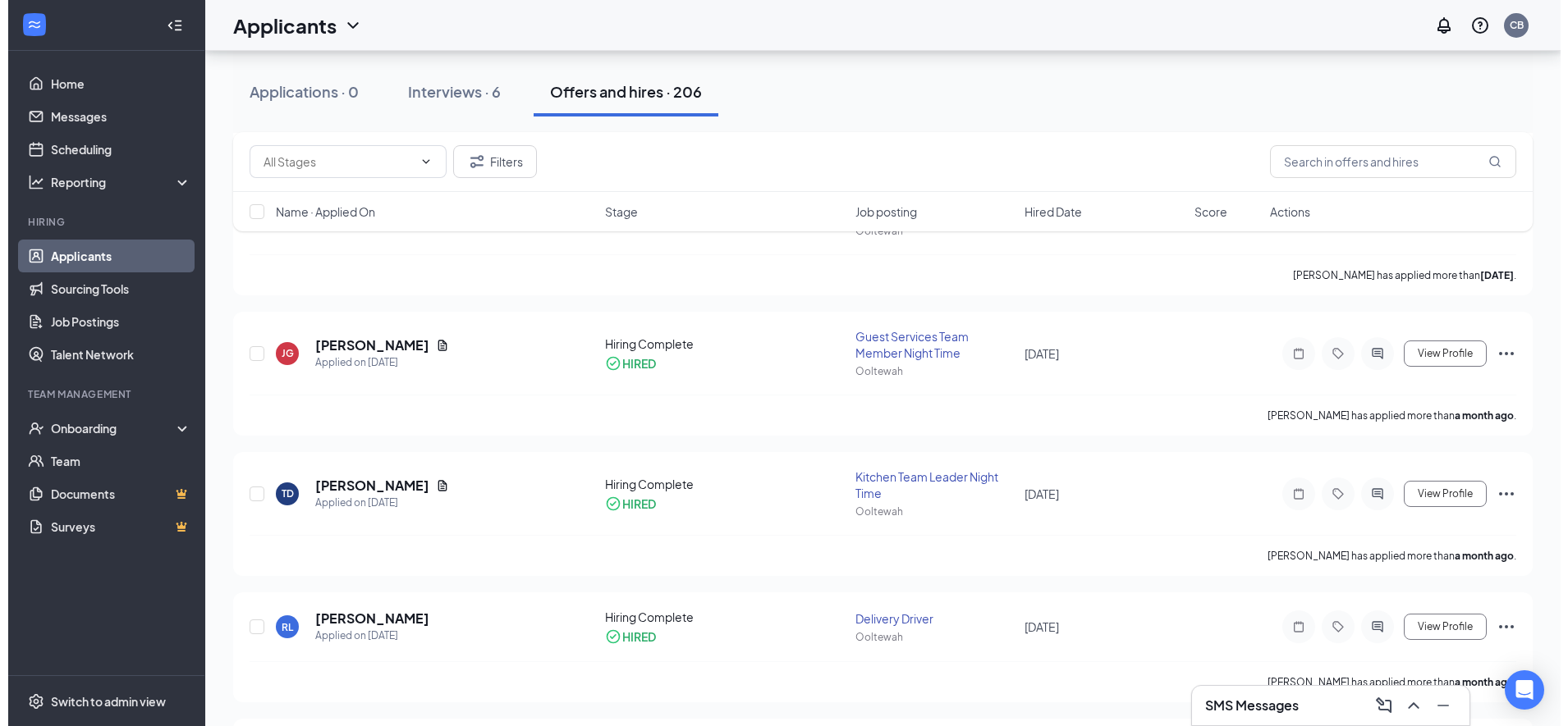
scroll to position [708, 0]
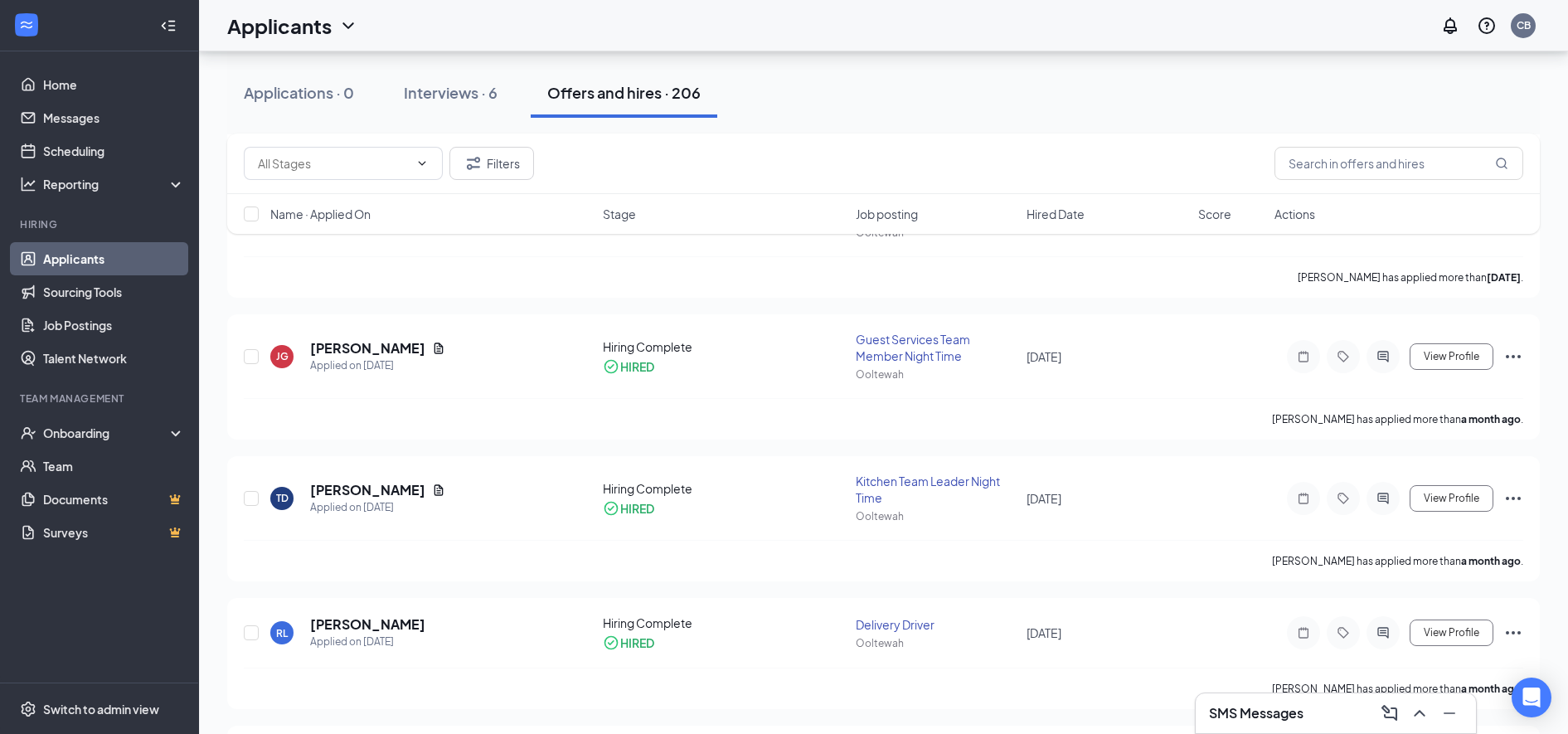
click at [1381, 503] on icon "ActiveChat" at bounding box center [1383, 498] width 20 height 13
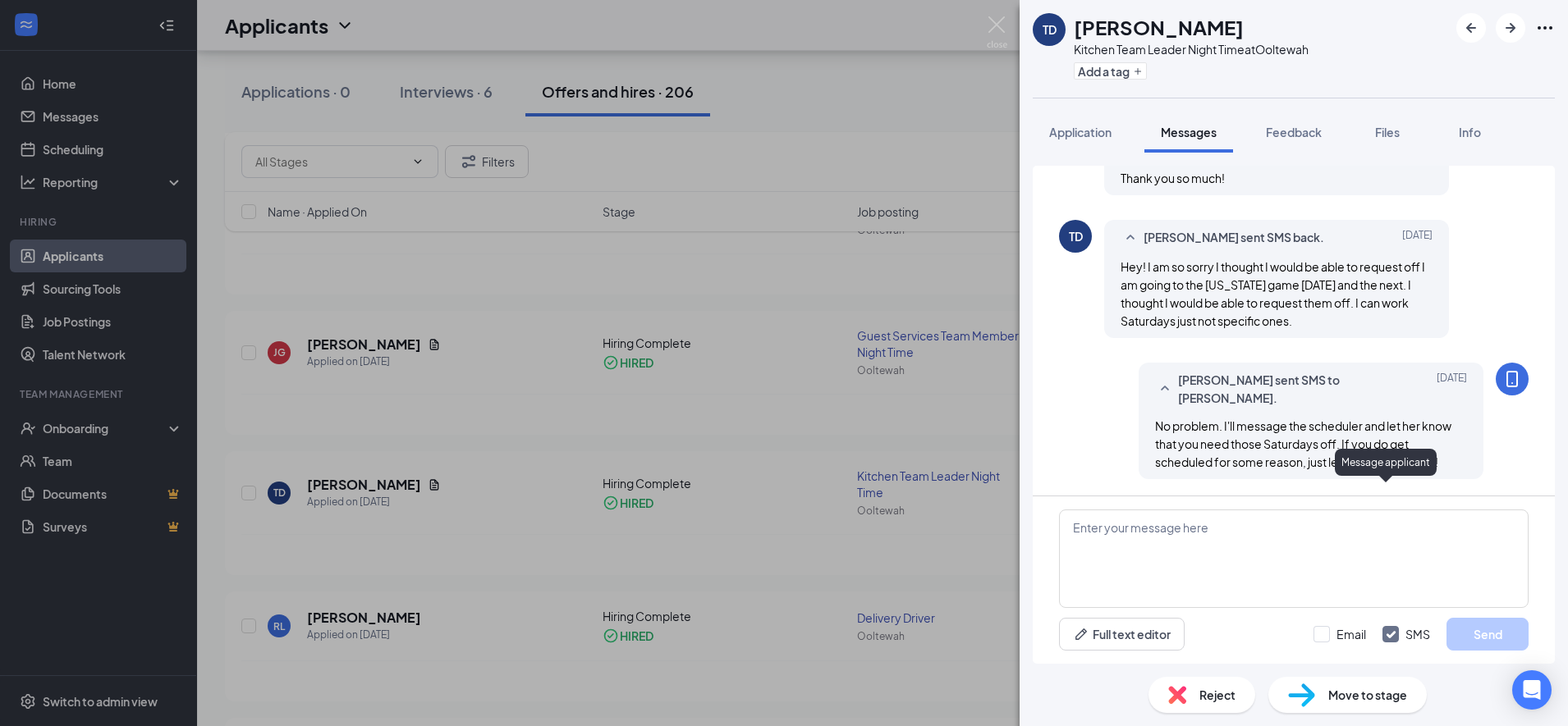
scroll to position [1445, 0]
click at [1116, 529] on textarea at bounding box center [1293, 558] width 469 height 98
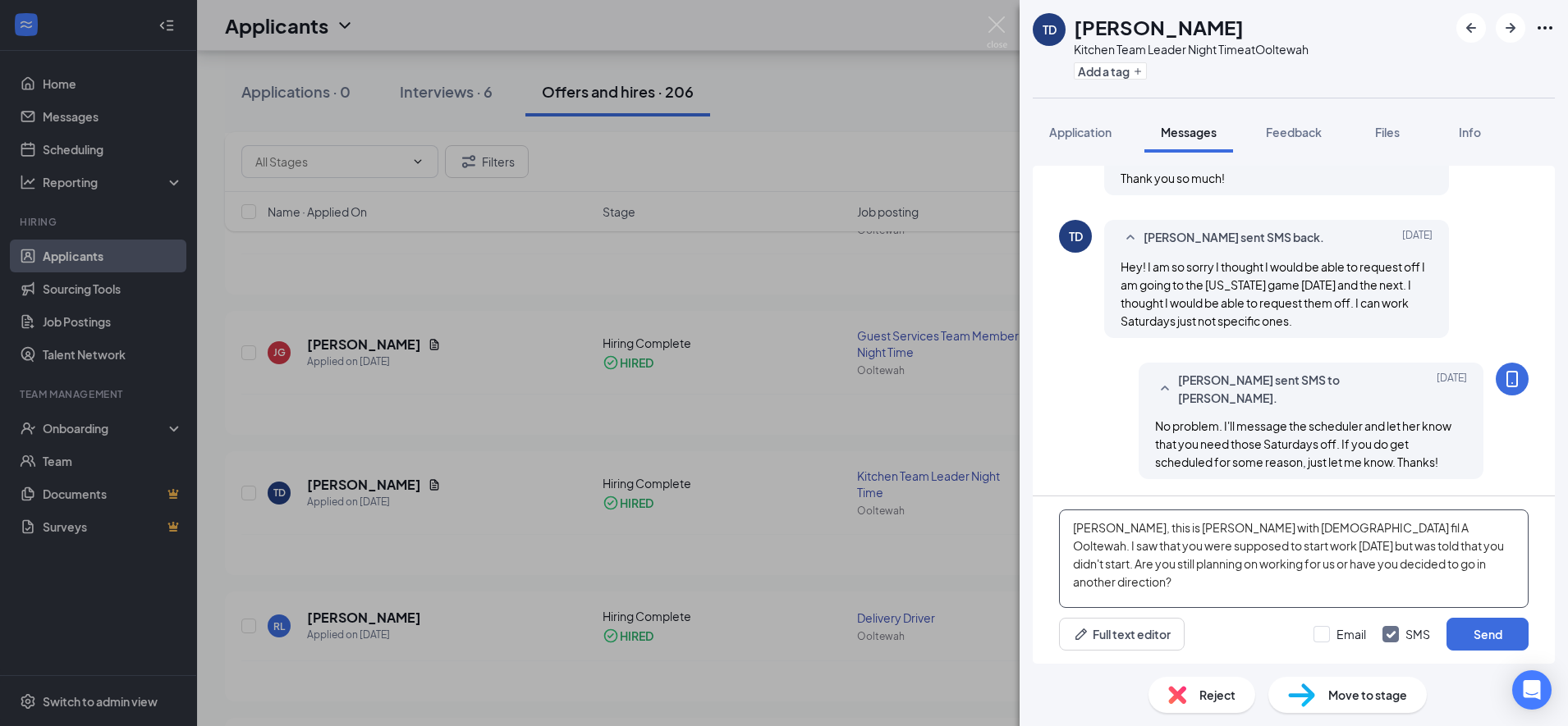
type textarea "Taylor, this is Christy with Chick fil A Ooltewah. I saw that you were supposed…"
click at [1496, 624] on button "Send" at bounding box center [1487, 634] width 82 height 32
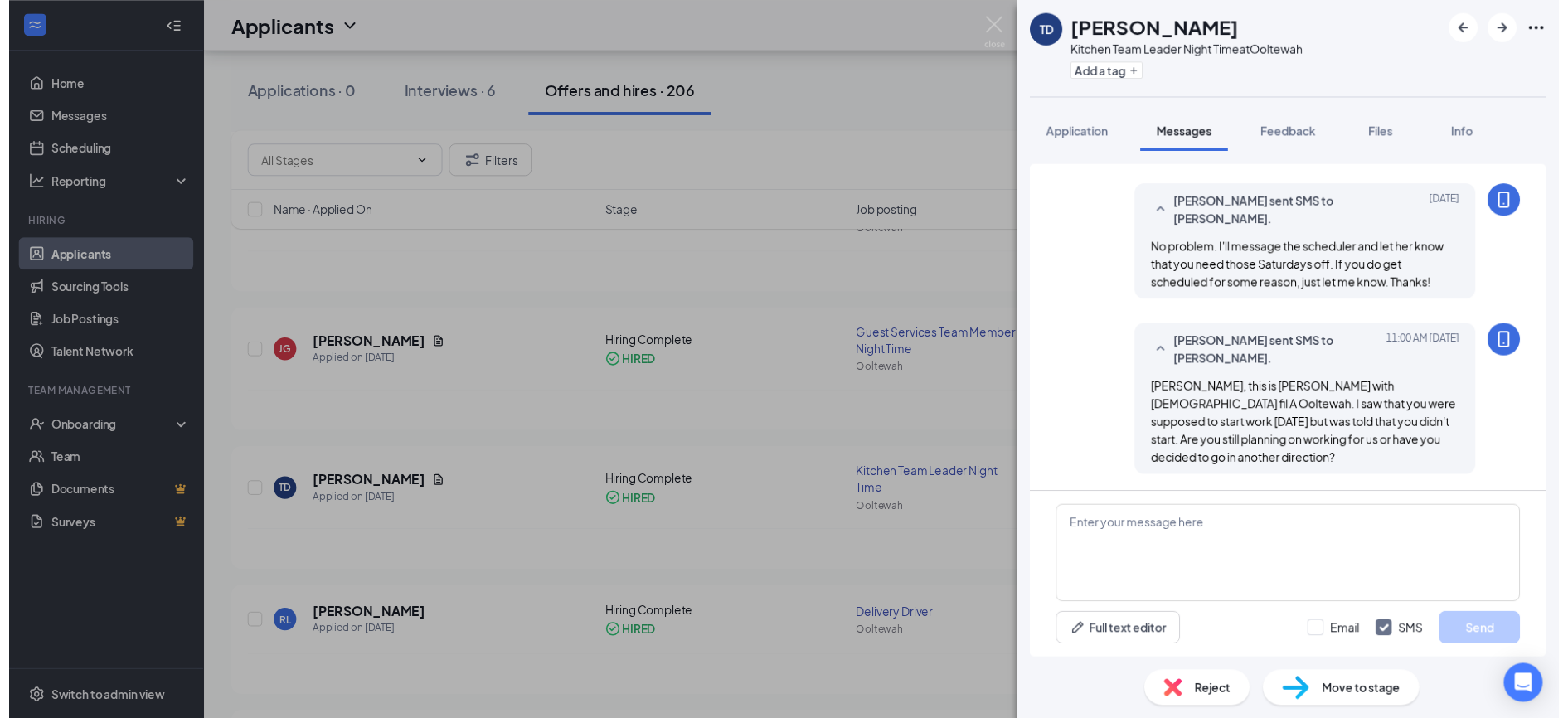
scroll to position [1621, 0]
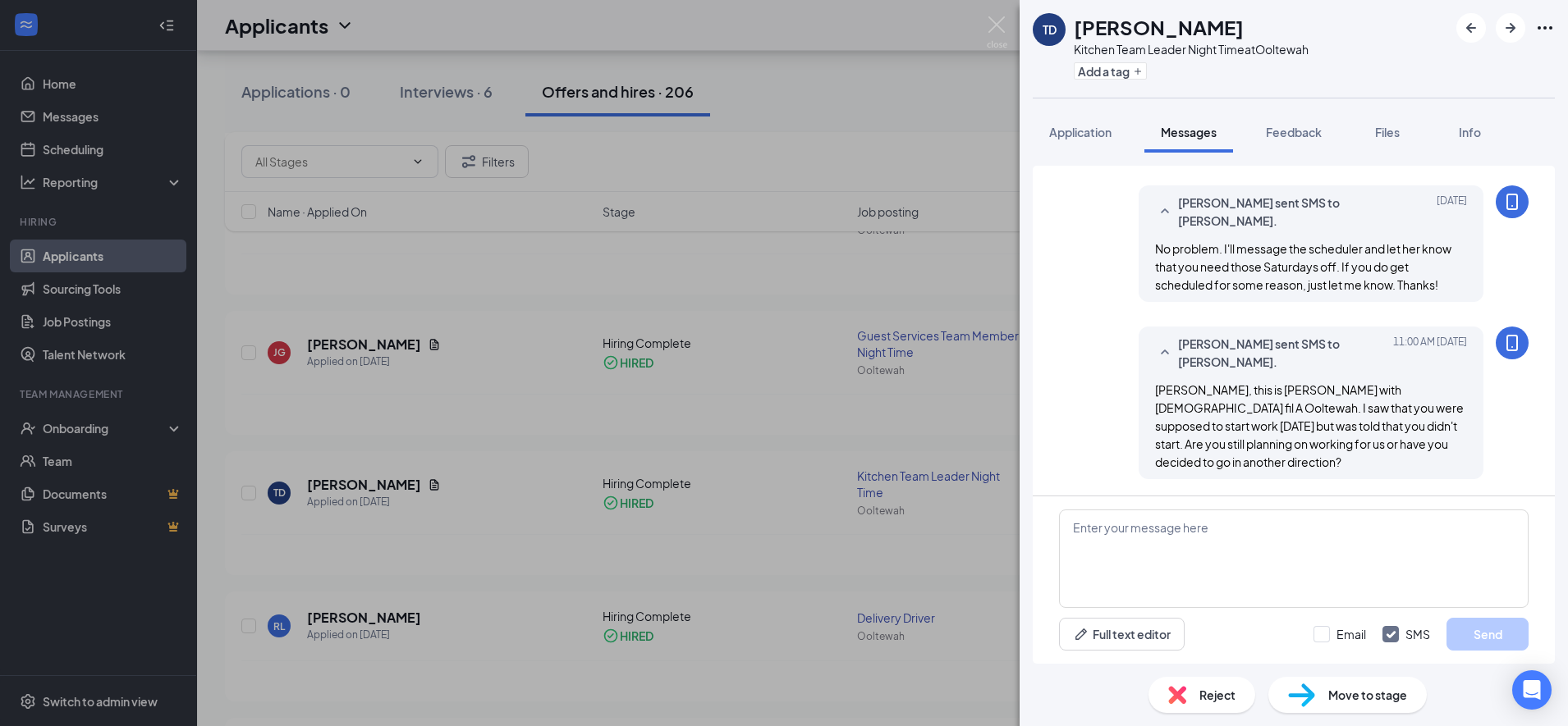
click at [778, 414] on div "TD Taylor Dean Kitchen Team Leader Night Time at Ooltewah Add a tag Application…" at bounding box center [784, 363] width 1568 height 726
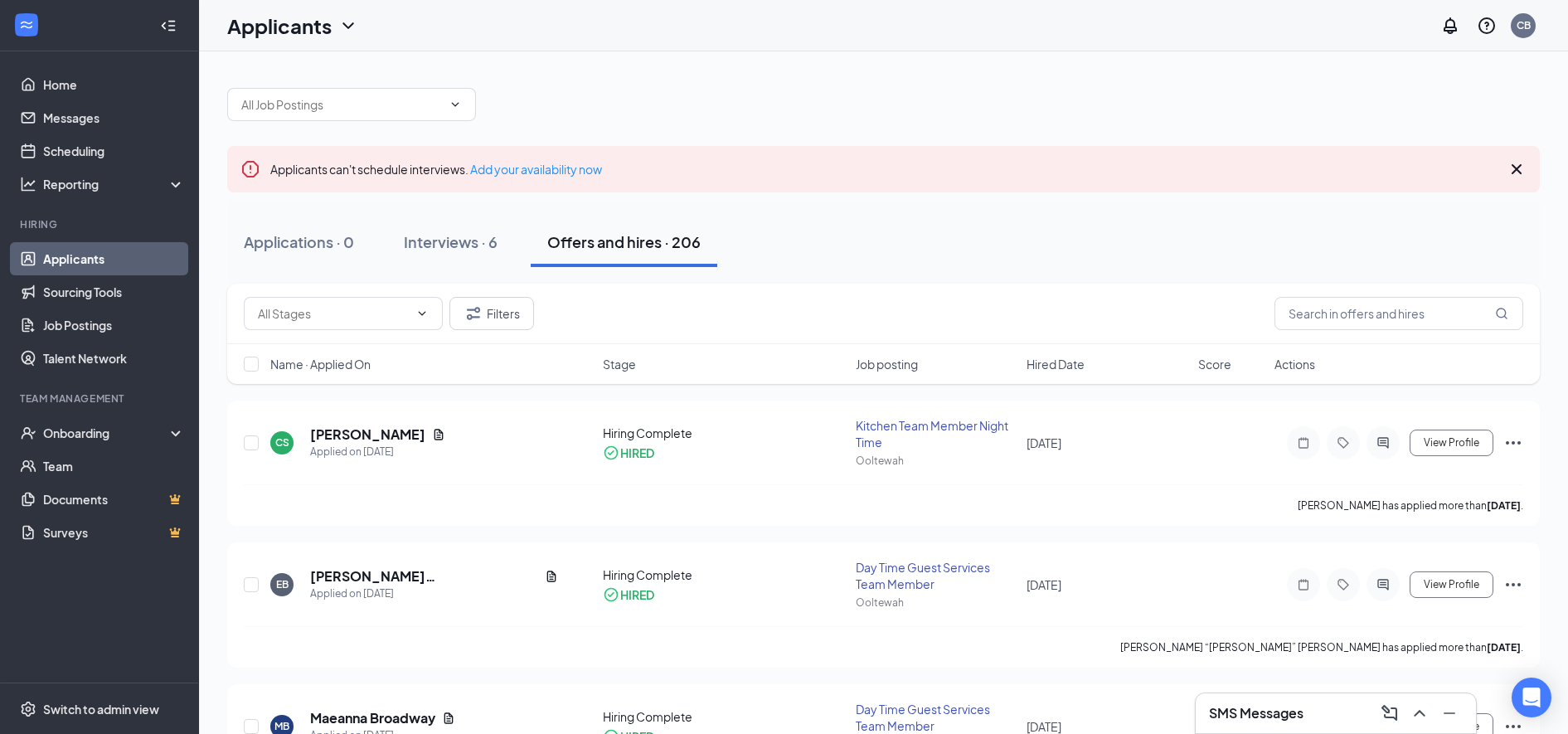
click at [1521, 166] on icon "Cross" at bounding box center [1517, 169] width 10 height 10
